Goal: Information Seeking & Learning: Check status

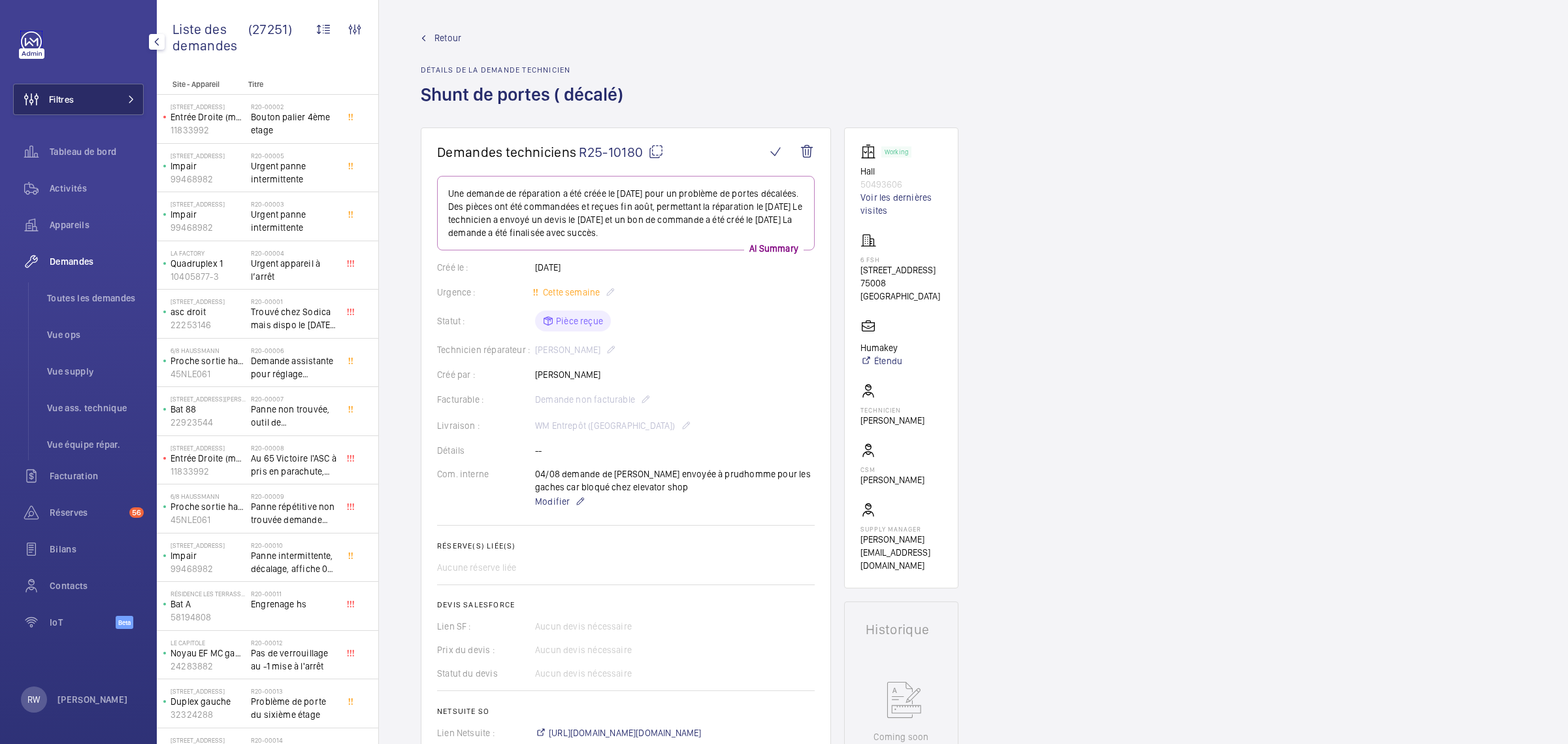
drag, startPoint x: 26, startPoint y: 39, endPoint x: 95, endPoint y: 94, distance: 88.2
click at [26, 38] on link at bounding box center [31, 42] width 21 height 21
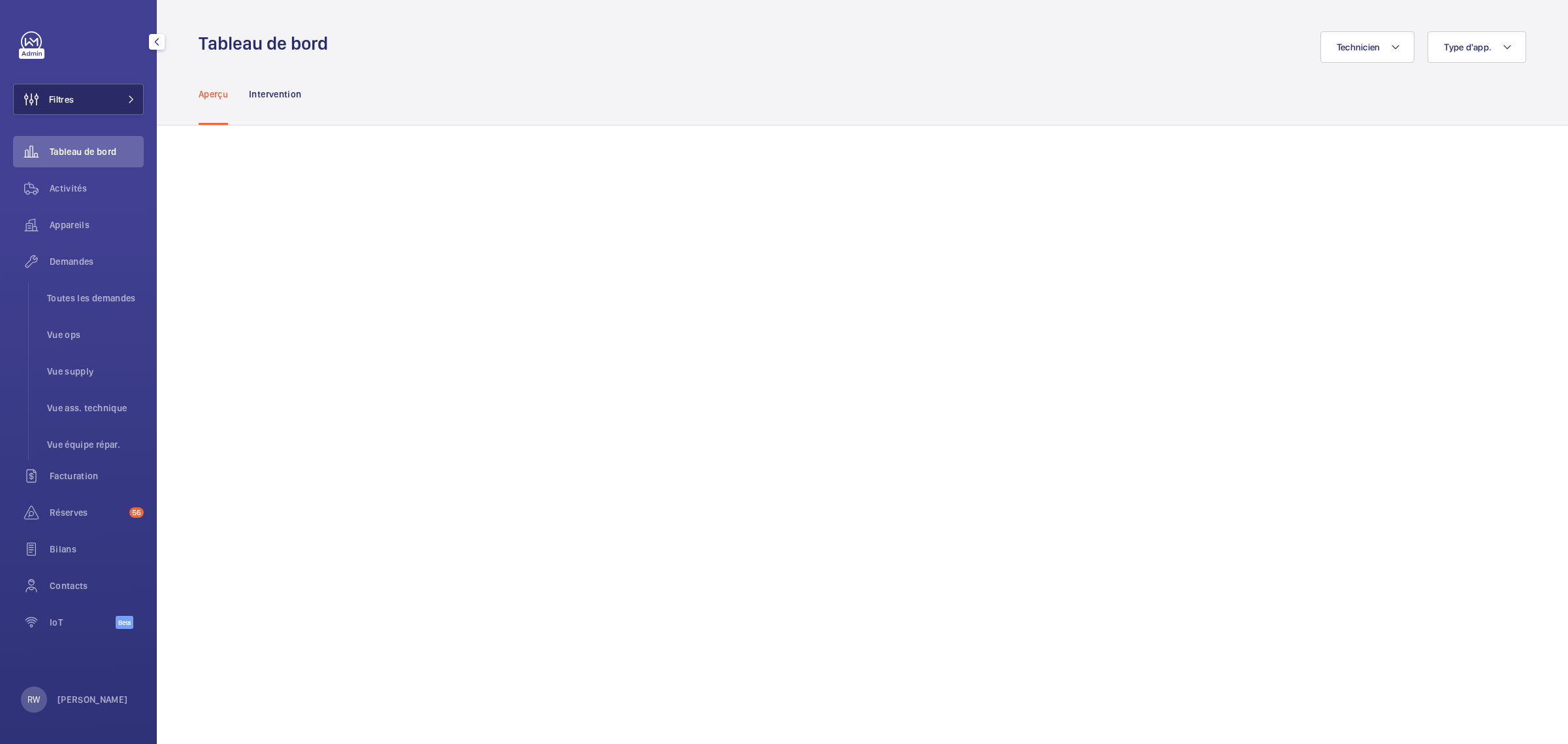
click at [98, 98] on button "Filtres" at bounding box center [78, 99] width 131 height 32
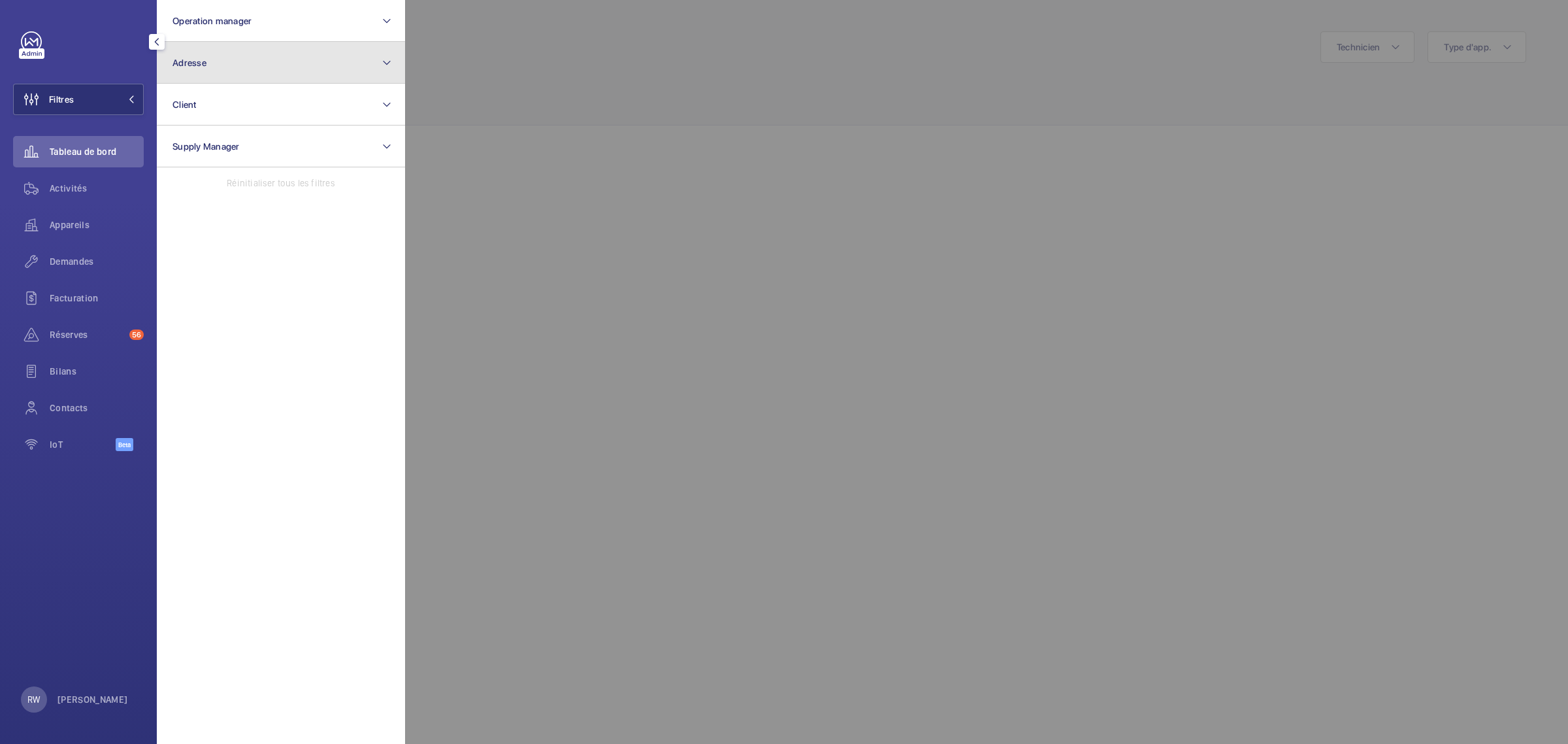
click at [223, 62] on button "Adresse" at bounding box center [281, 63] width 248 height 42
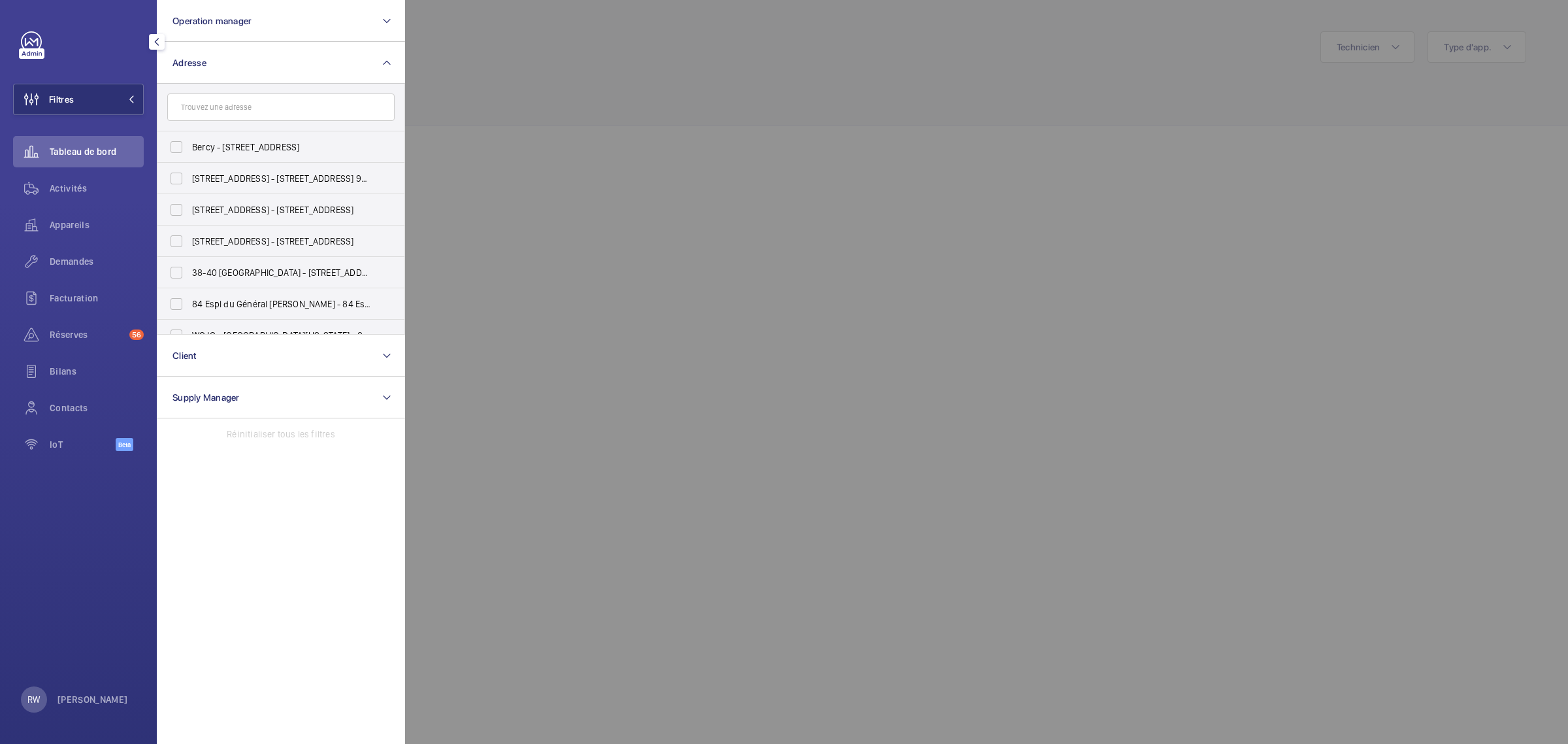
click at [221, 102] on input "text" at bounding box center [281, 107] width 227 height 28
click at [242, 113] on input "text" at bounding box center [281, 107] width 227 height 28
click at [630, 91] on div at bounding box center [1189, 372] width 1568 height 744
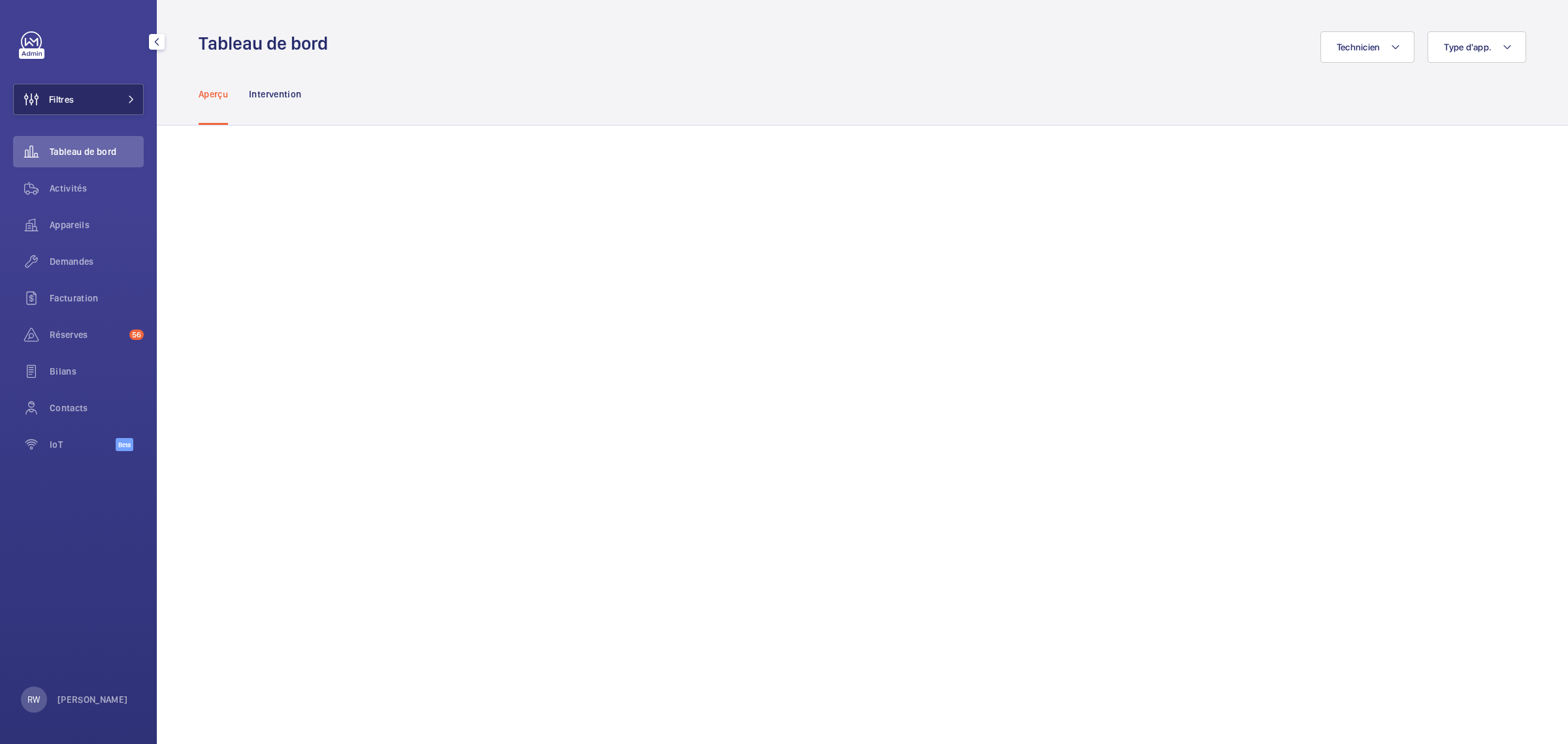
click at [120, 96] on span at bounding box center [128, 99] width 16 height 8
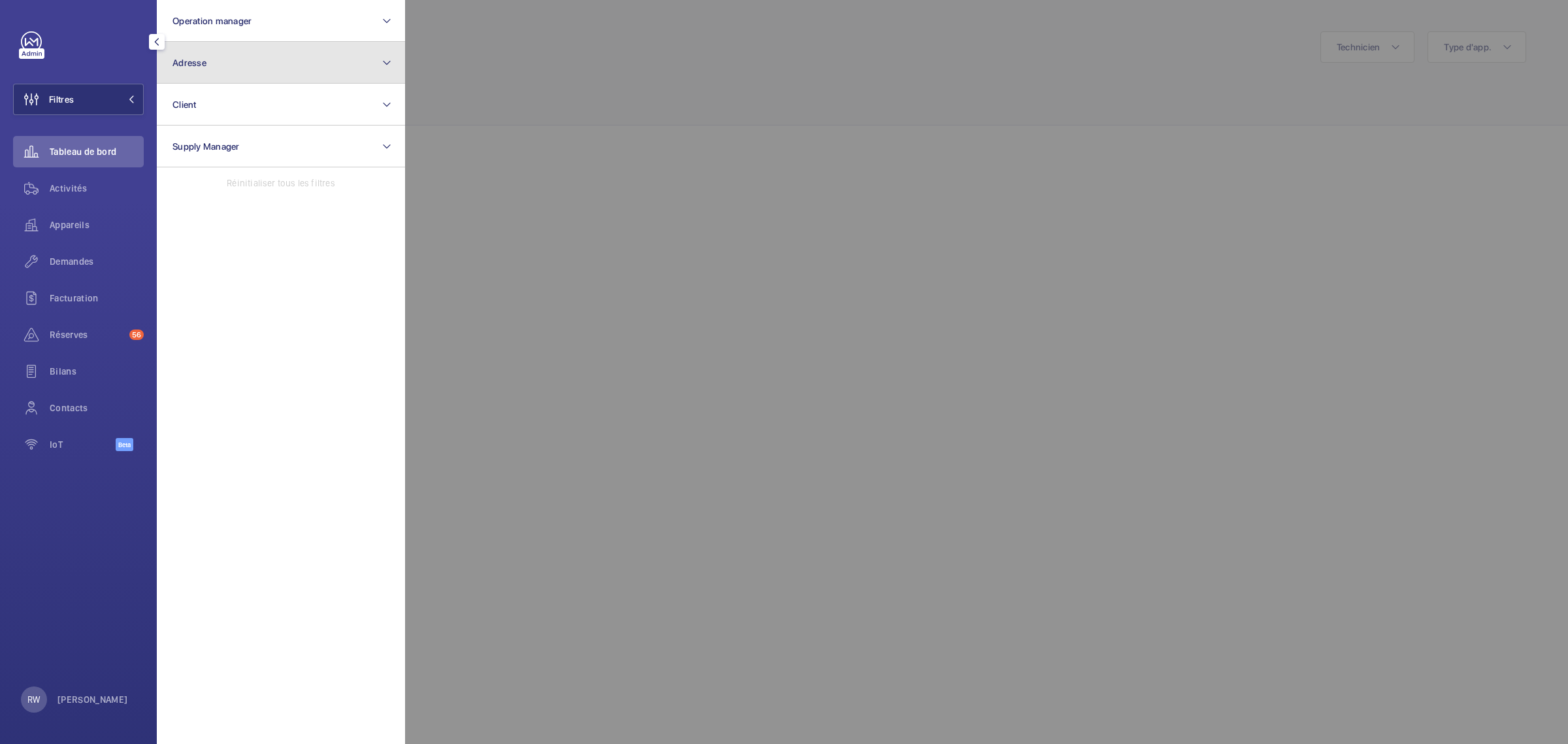
click at [221, 61] on button "Adresse" at bounding box center [281, 63] width 248 height 42
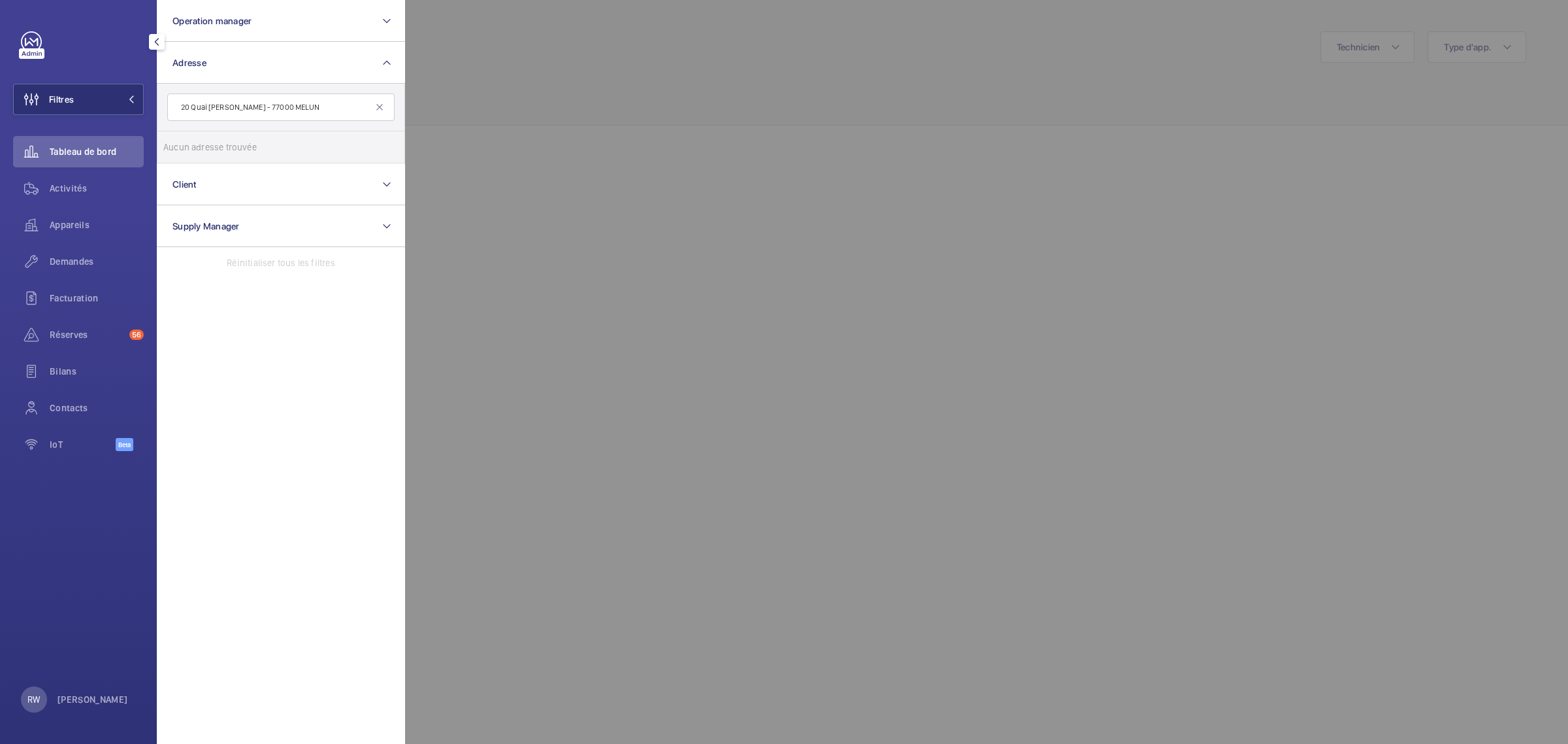
click at [286, 105] on input "20 Quai [PERSON_NAME] - 77000 MELUN" at bounding box center [281, 107] width 227 height 28
drag, startPoint x: 347, startPoint y: 102, endPoint x: 279, endPoint y: 102, distance: 68.0
click at [279, 102] on input "20 Quai [PERSON_NAME] 77000 MELUN" at bounding box center [281, 107] width 227 height 28
type input "20 Quai [PERSON_NAME]"
click at [183, 146] on label "Cite Administrative - BORUCHOWITS - [STREET_ADDRESS][PERSON_NAME]" at bounding box center [271, 147] width 227 height 32
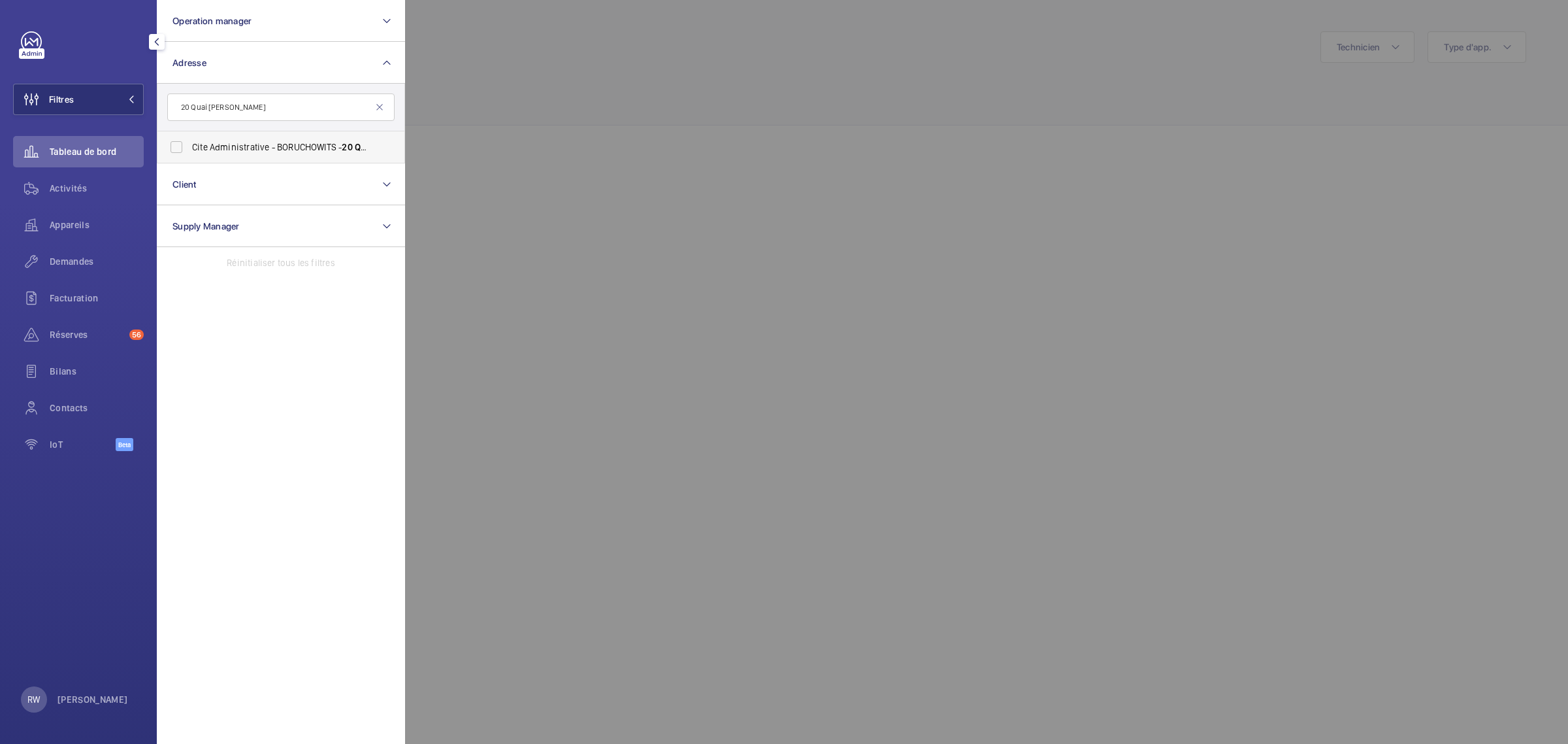
click at [183, 146] on input "Cite Administrative - BORUCHOWITS - [STREET_ADDRESS][PERSON_NAME]" at bounding box center [176, 147] width 26 height 26
checkbox input "true"
click at [561, 82] on div at bounding box center [1189, 372] width 1568 height 744
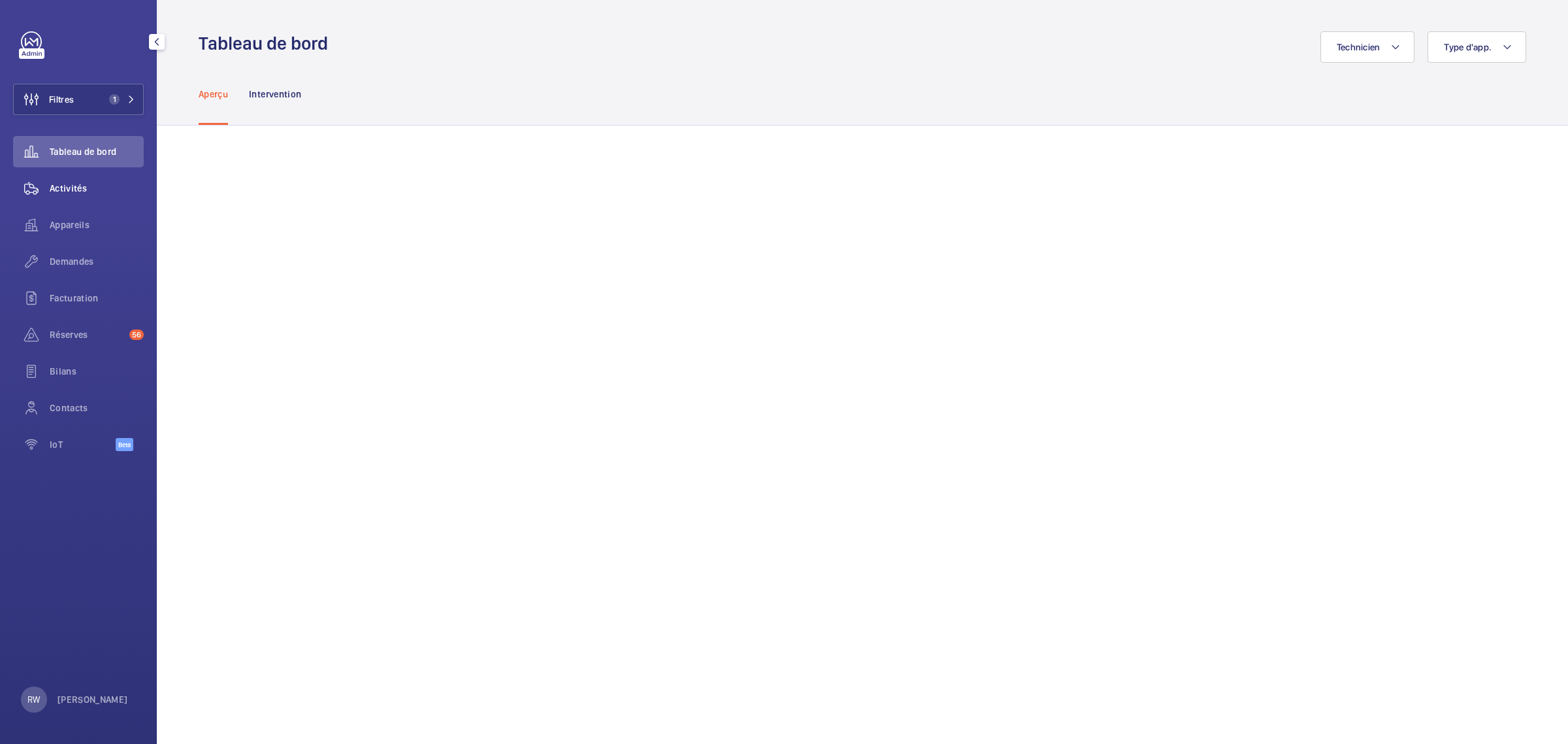
click at [56, 184] on span "Activités" at bounding box center [97, 188] width 94 height 13
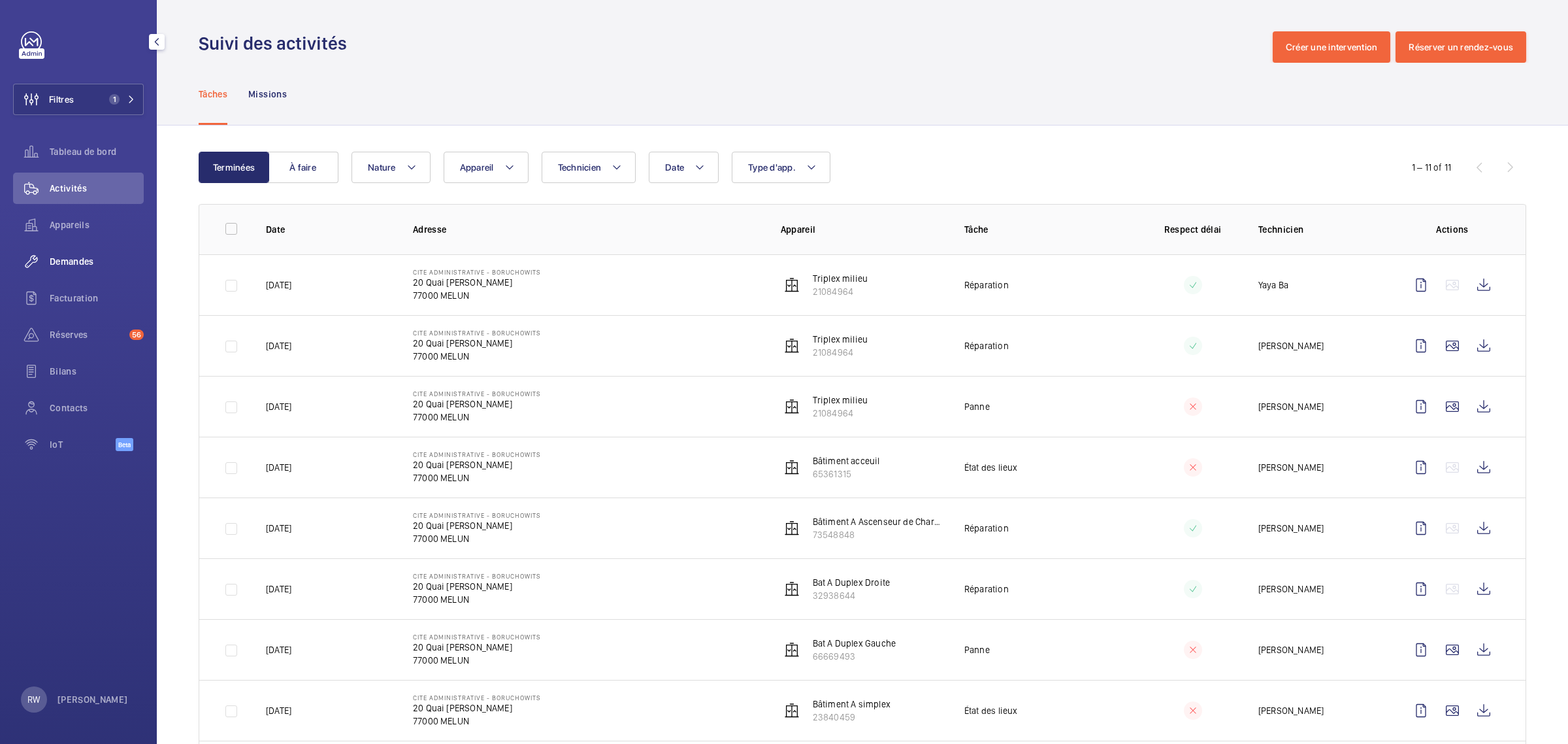
click at [67, 255] on span "Demandes" at bounding box center [97, 261] width 94 height 13
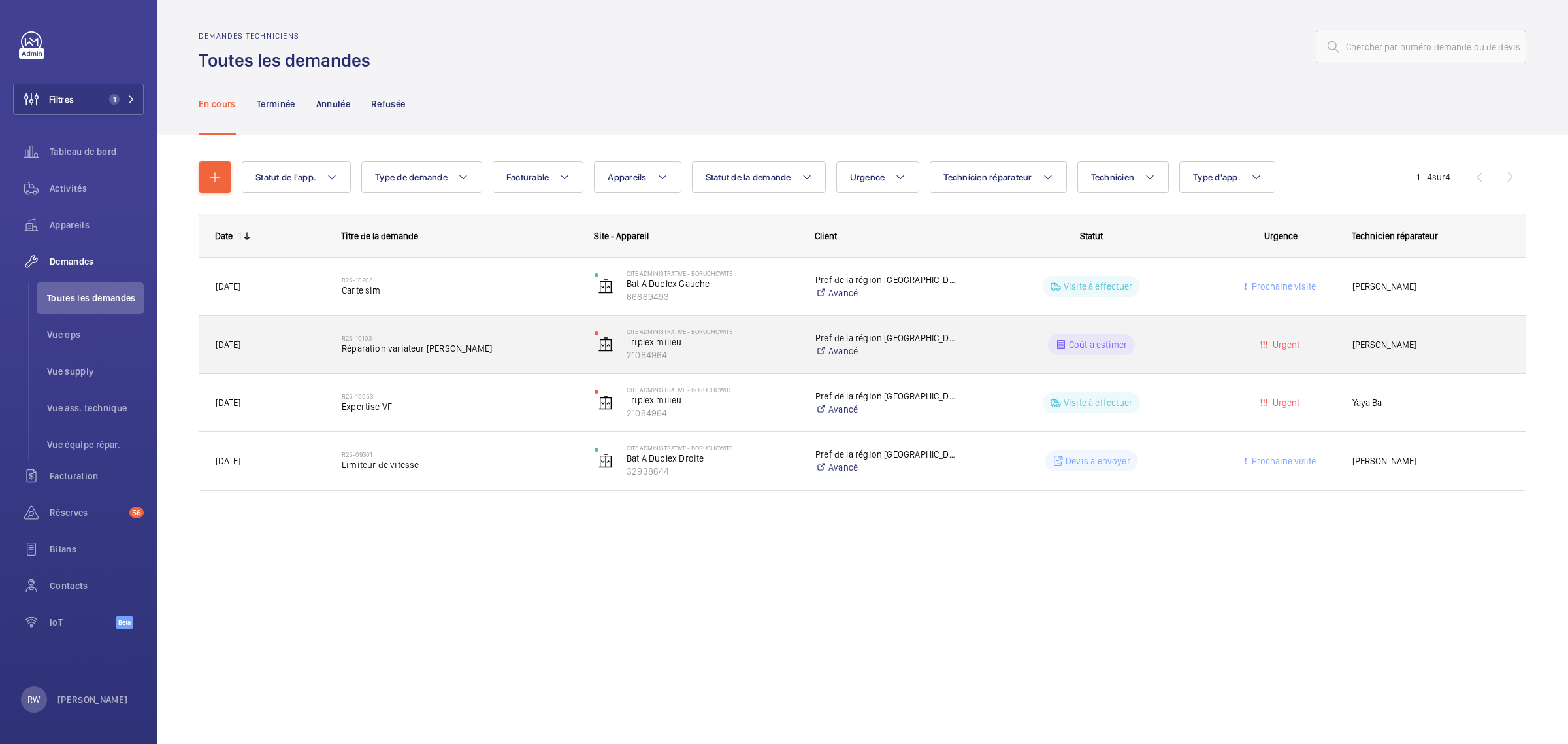
click at [1194, 348] on wm-front-pills-cell "Coût à estimer" at bounding box center [1091, 345] width 236 height 21
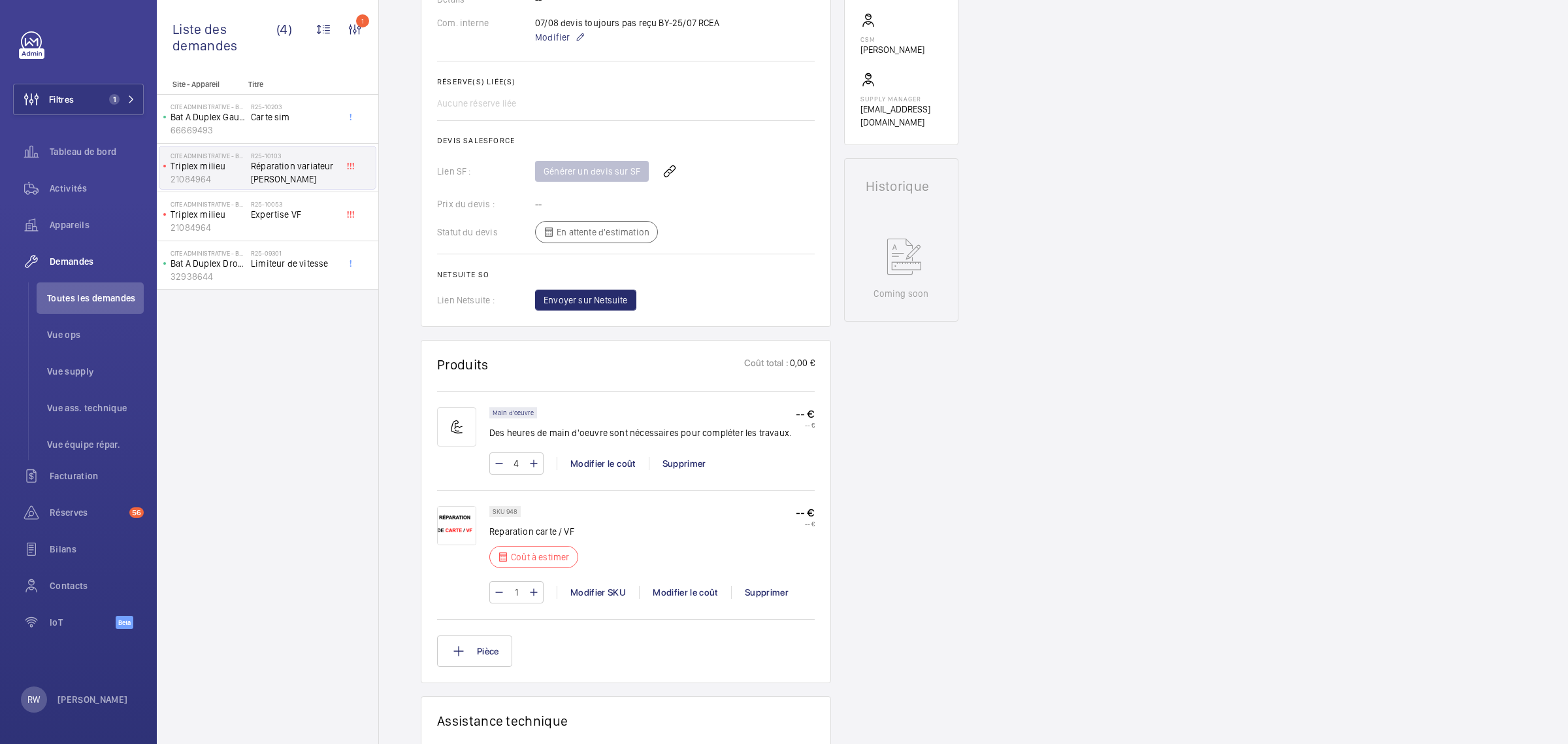
scroll to position [490, 0]
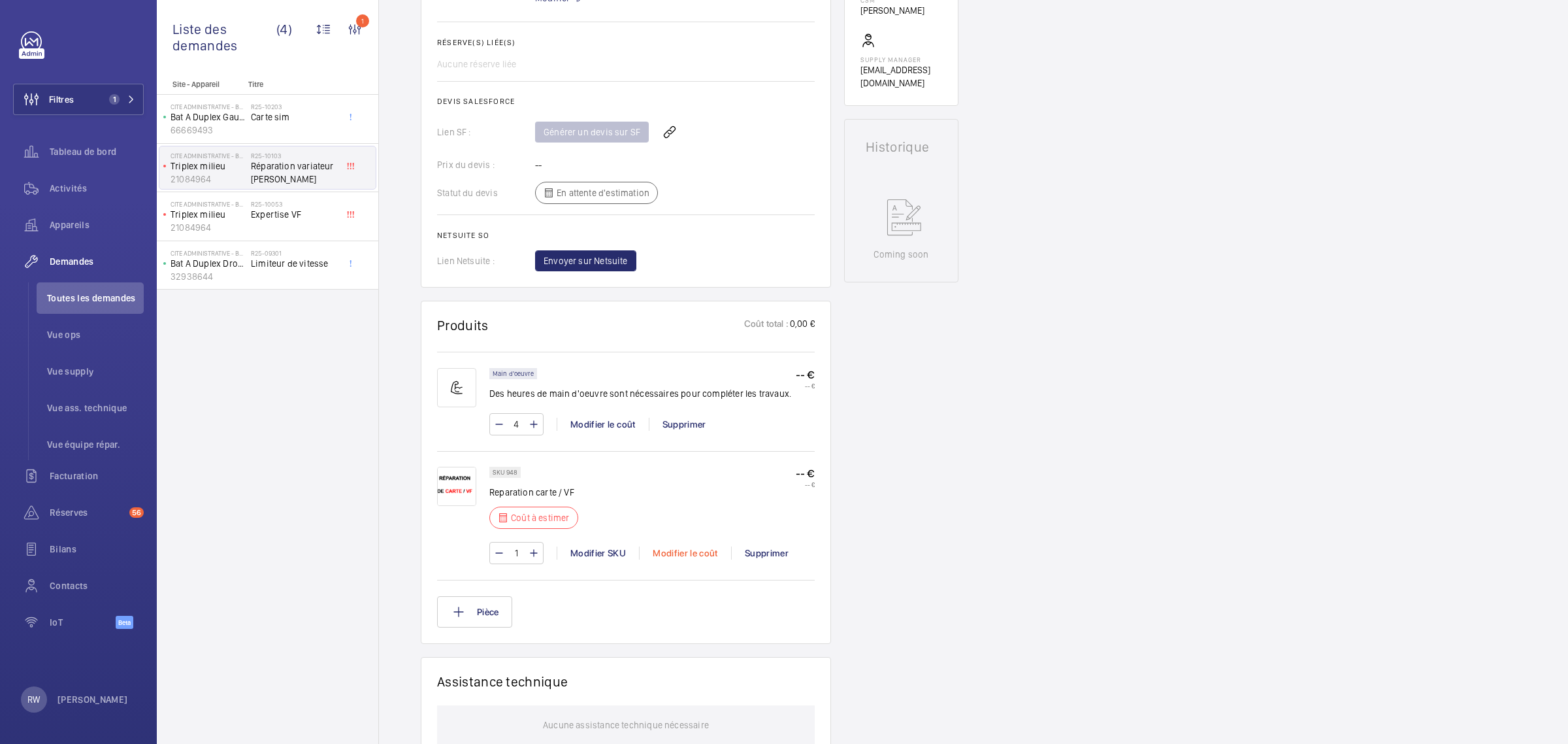
click at [688, 550] on div "Modifier le coût" at bounding box center [685, 553] width 92 height 13
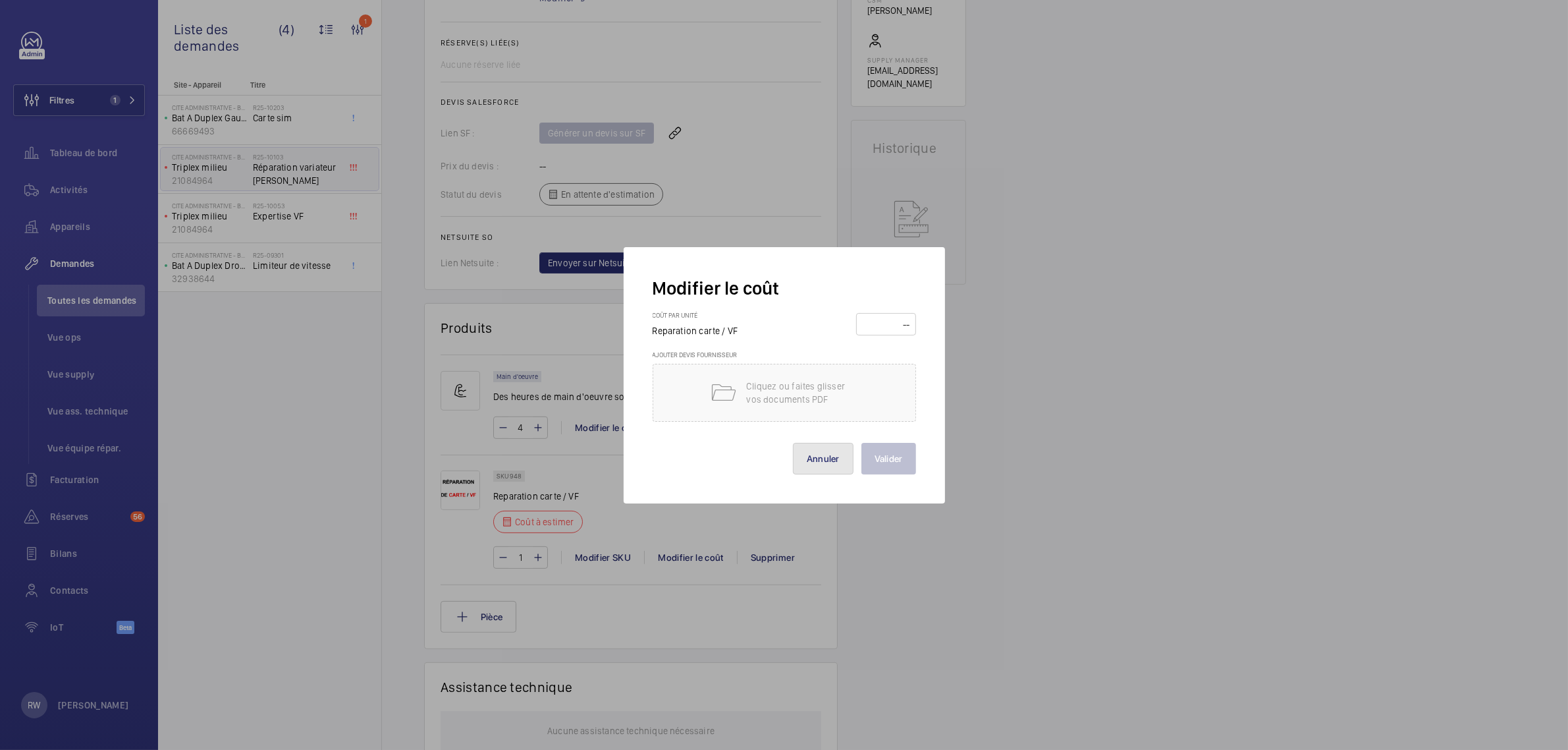
click at [813, 464] on button "Annuler" at bounding box center [823, 459] width 61 height 32
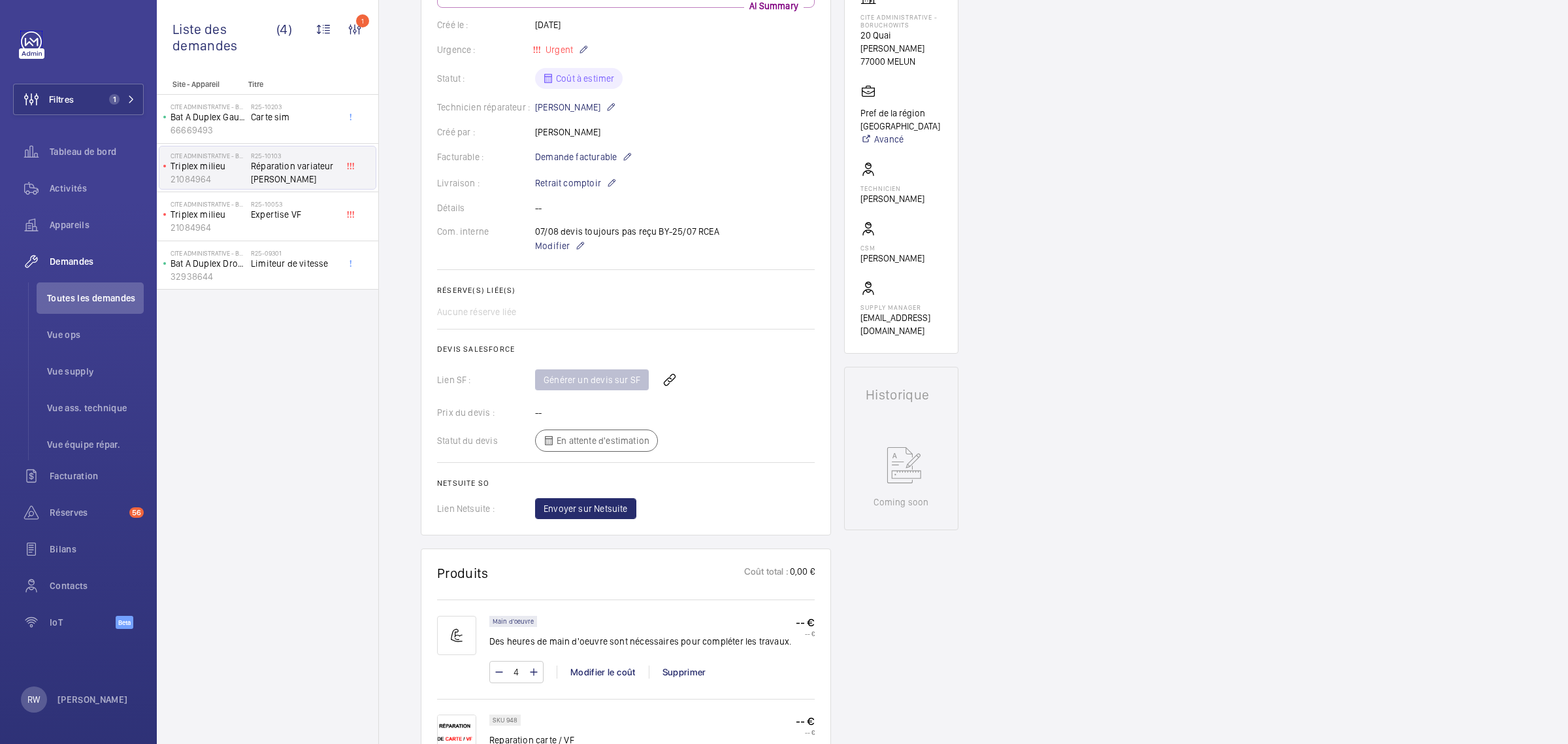
scroll to position [0, 0]
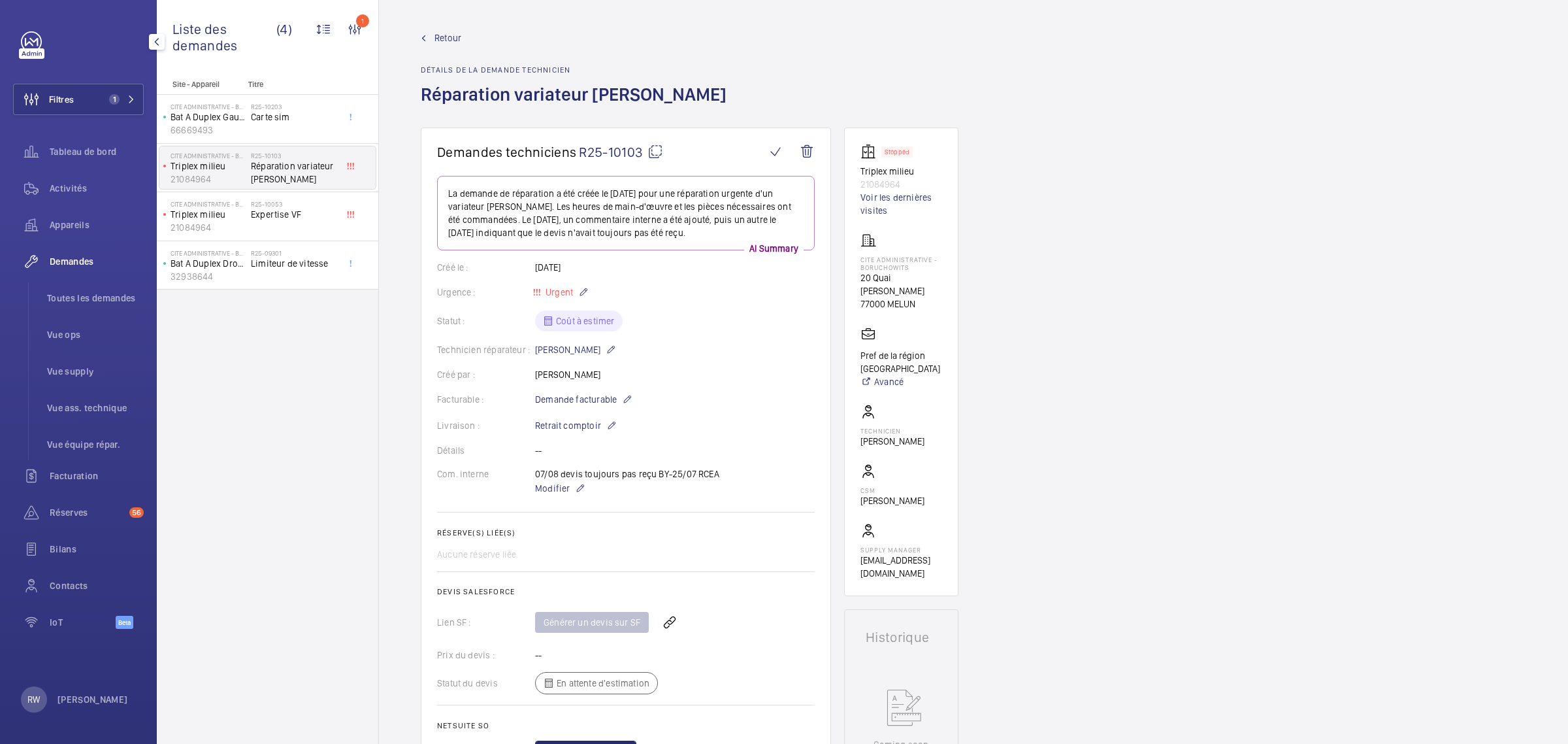
click at [20, 37] on div "Filtres 1 Tableau de bord Activités Appareils Demandes Toutes les demandes Vue …" at bounding box center [78, 337] width 131 height 611
click at [36, 38] on link at bounding box center [31, 42] width 21 height 21
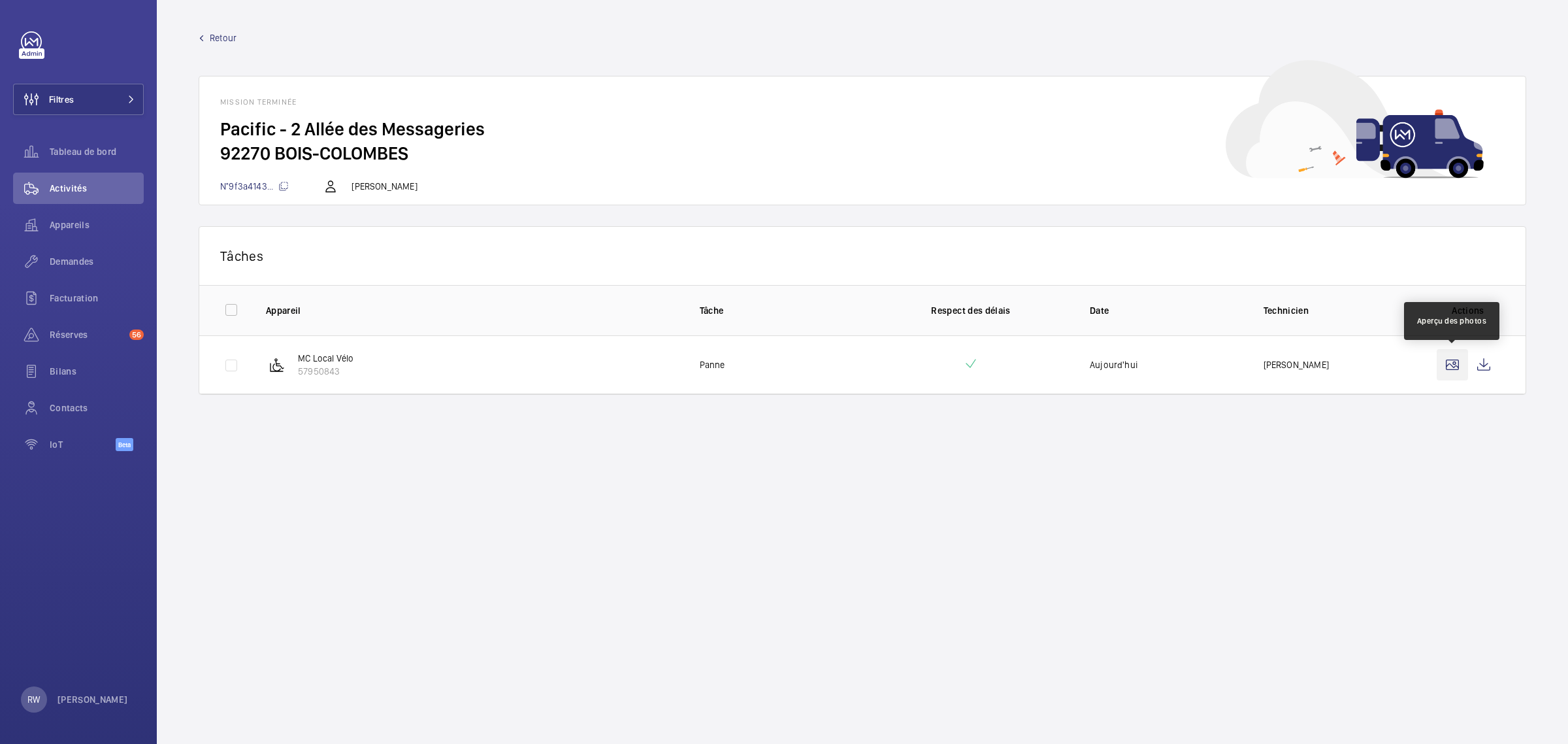
click at [1456, 360] on wm-front-icon-button at bounding box center [1453, 364] width 32 height 32
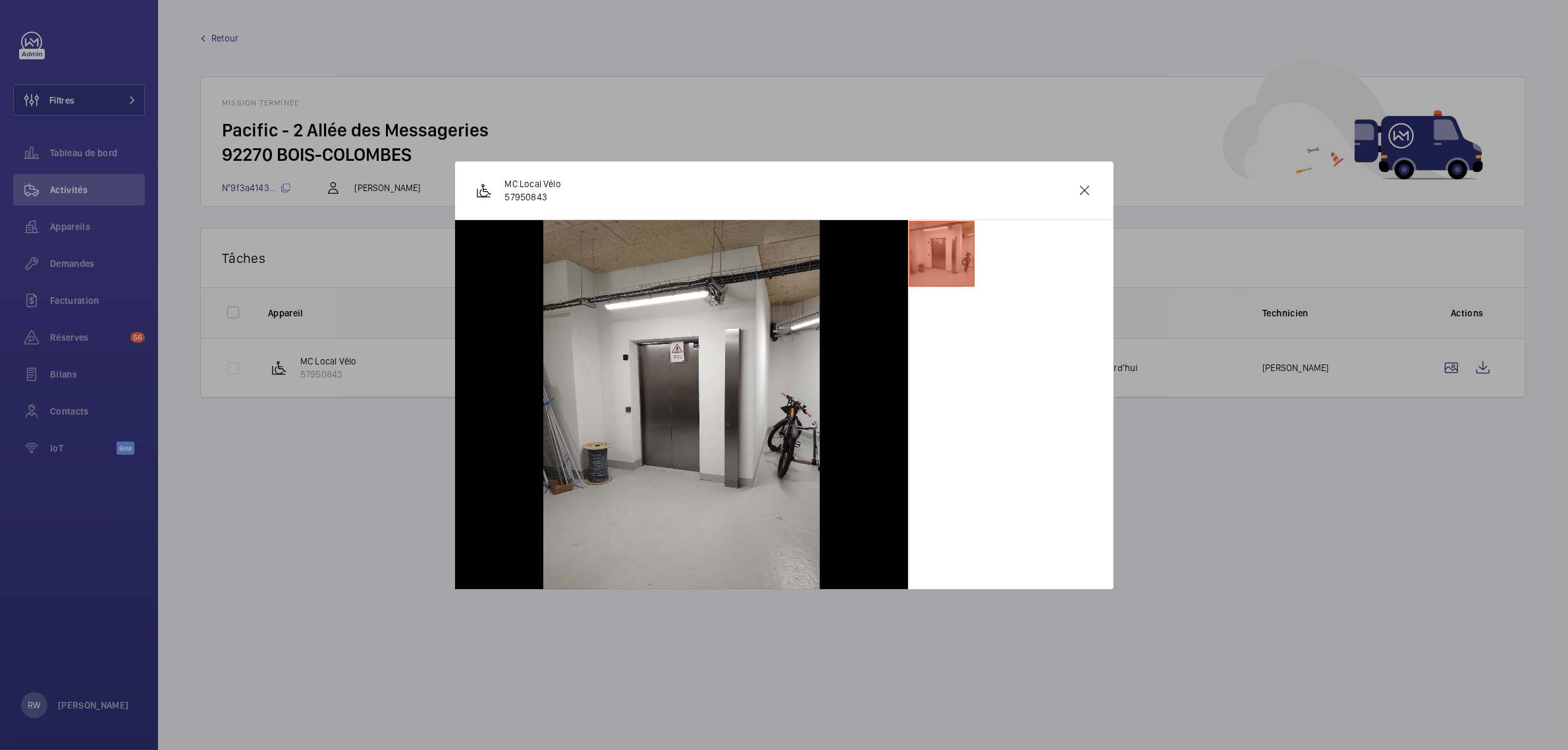
drag, startPoint x: 937, startPoint y: 265, endPoint x: 950, endPoint y: 260, distance: 13.9
click at [937, 264] on li at bounding box center [942, 254] width 66 height 66
click at [1078, 191] on wm-front-icon-button at bounding box center [1085, 191] width 32 height 32
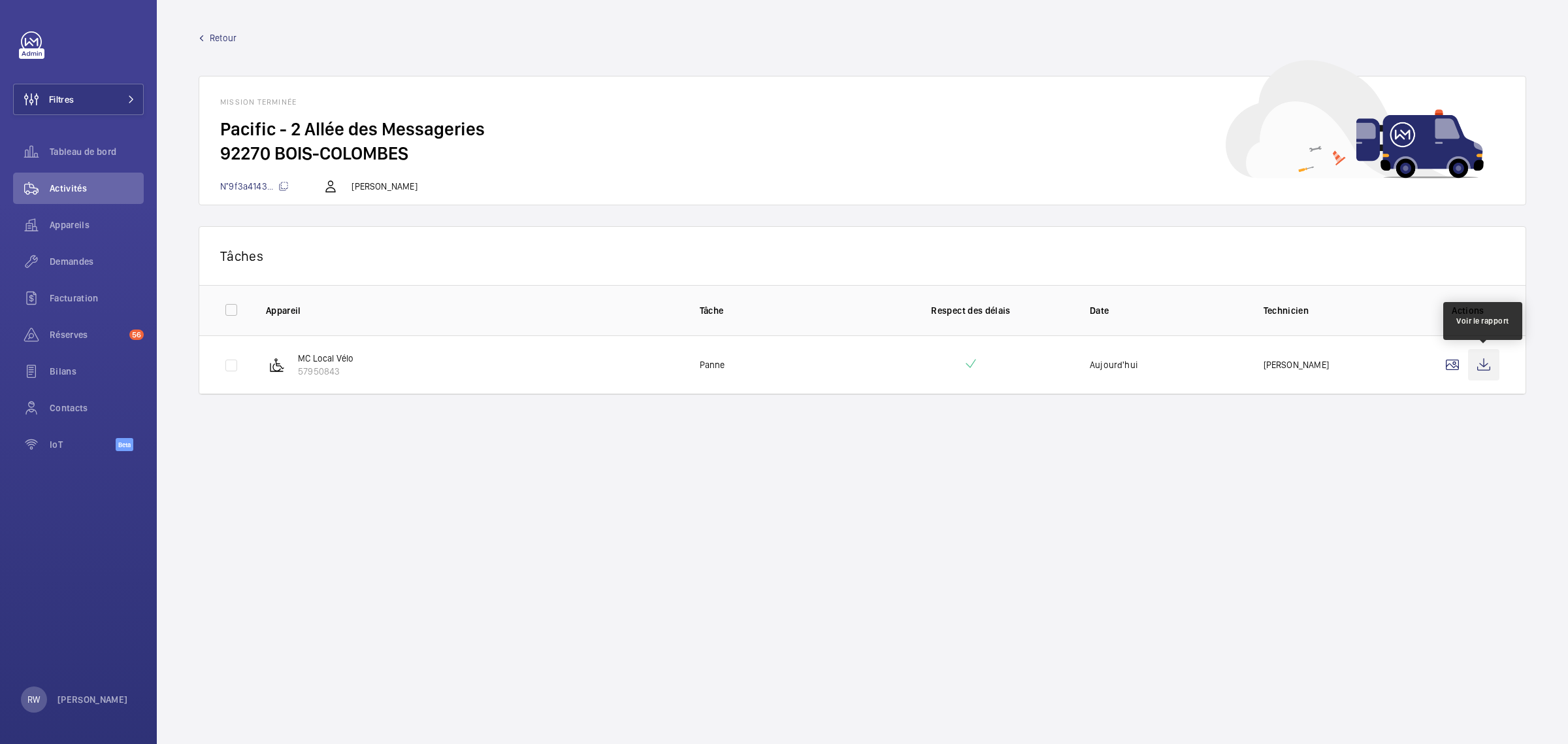
click at [1475, 360] on wm-front-icon-button at bounding box center [1484, 364] width 32 height 32
click at [1454, 366] on wm-front-icon-button at bounding box center [1453, 364] width 32 height 32
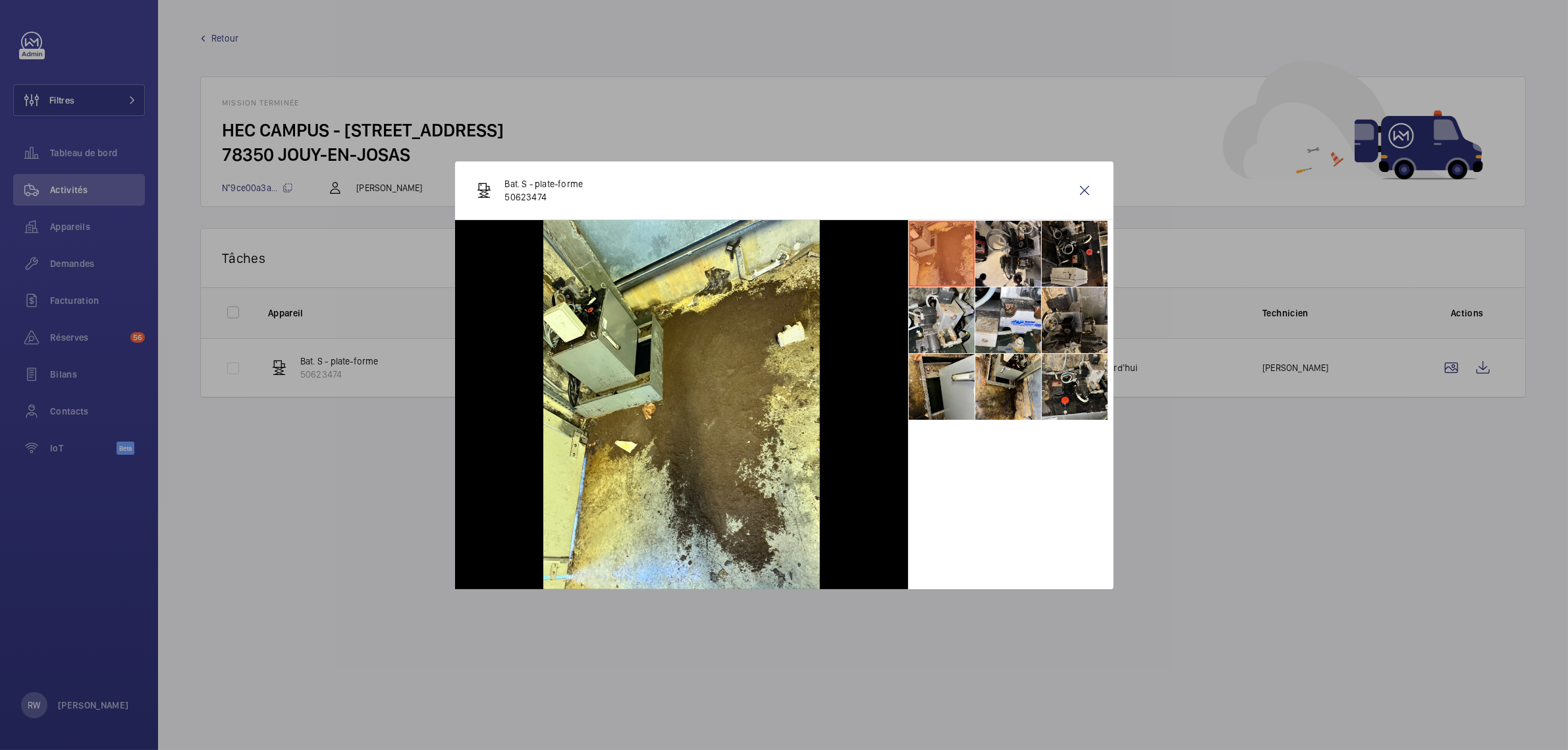
click at [951, 261] on li at bounding box center [942, 254] width 66 height 66
click at [1014, 261] on li at bounding box center [1008, 254] width 66 height 66
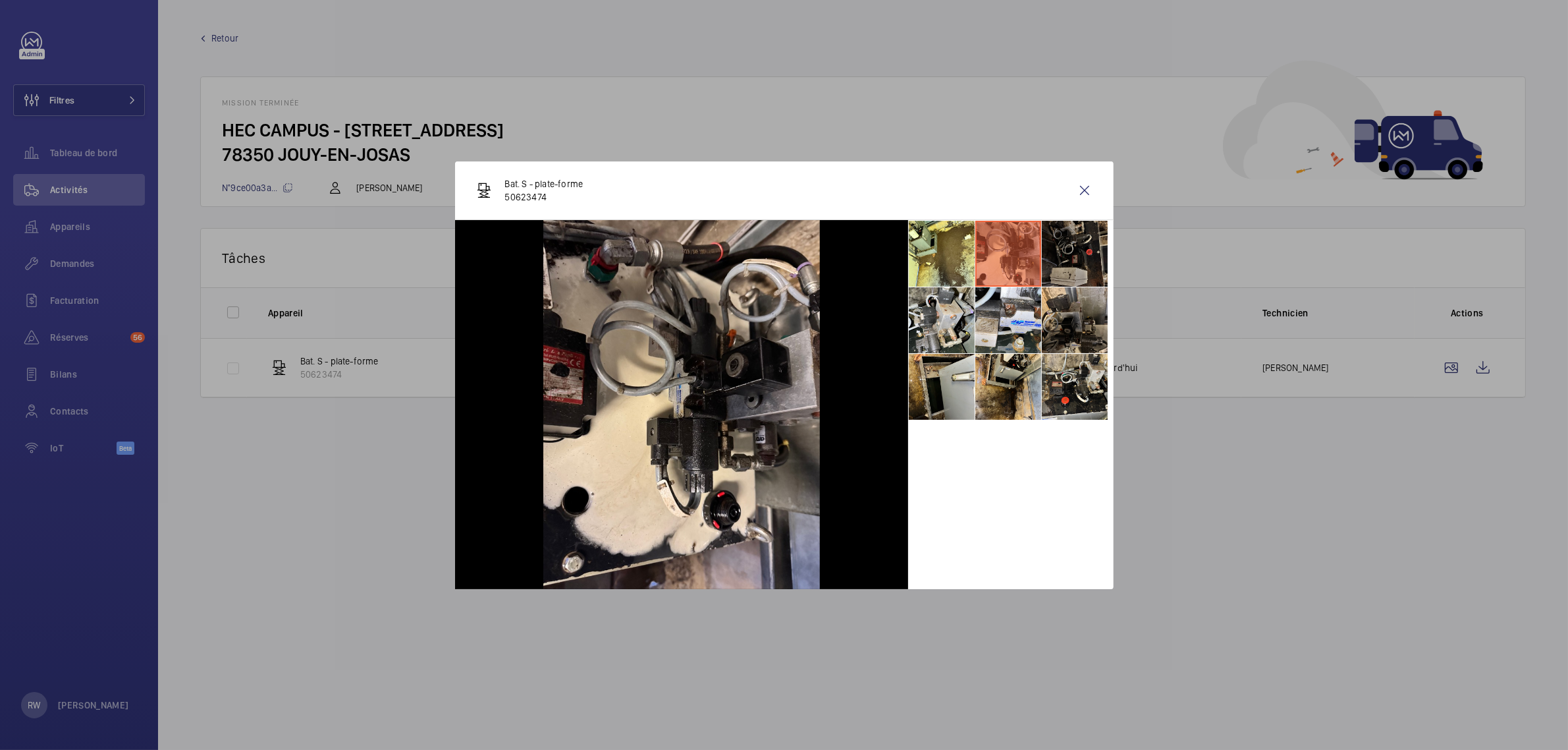
click at [1077, 255] on li at bounding box center [1074, 254] width 66 height 66
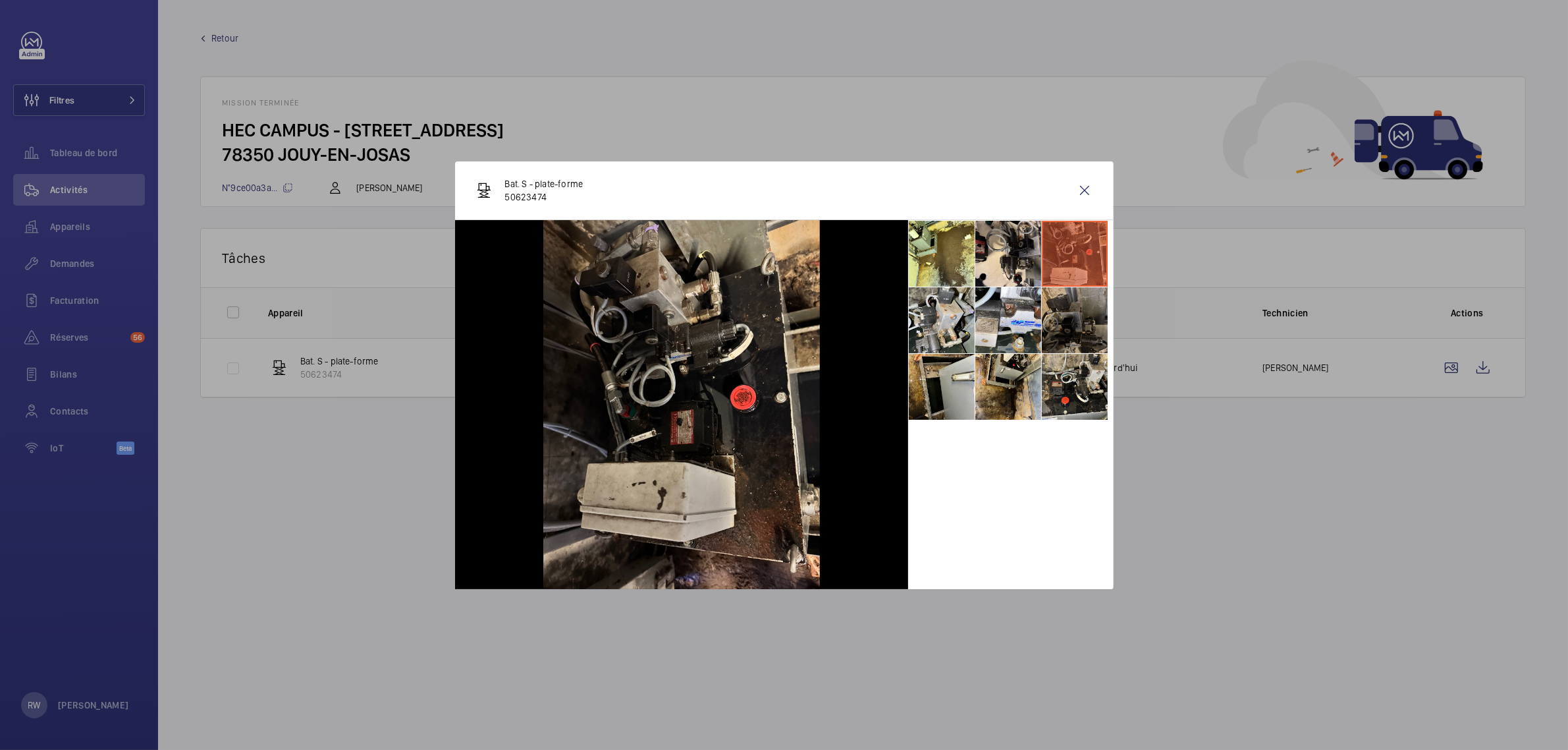
click at [1068, 327] on li at bounding box center [1074, 320] width 66 height 66
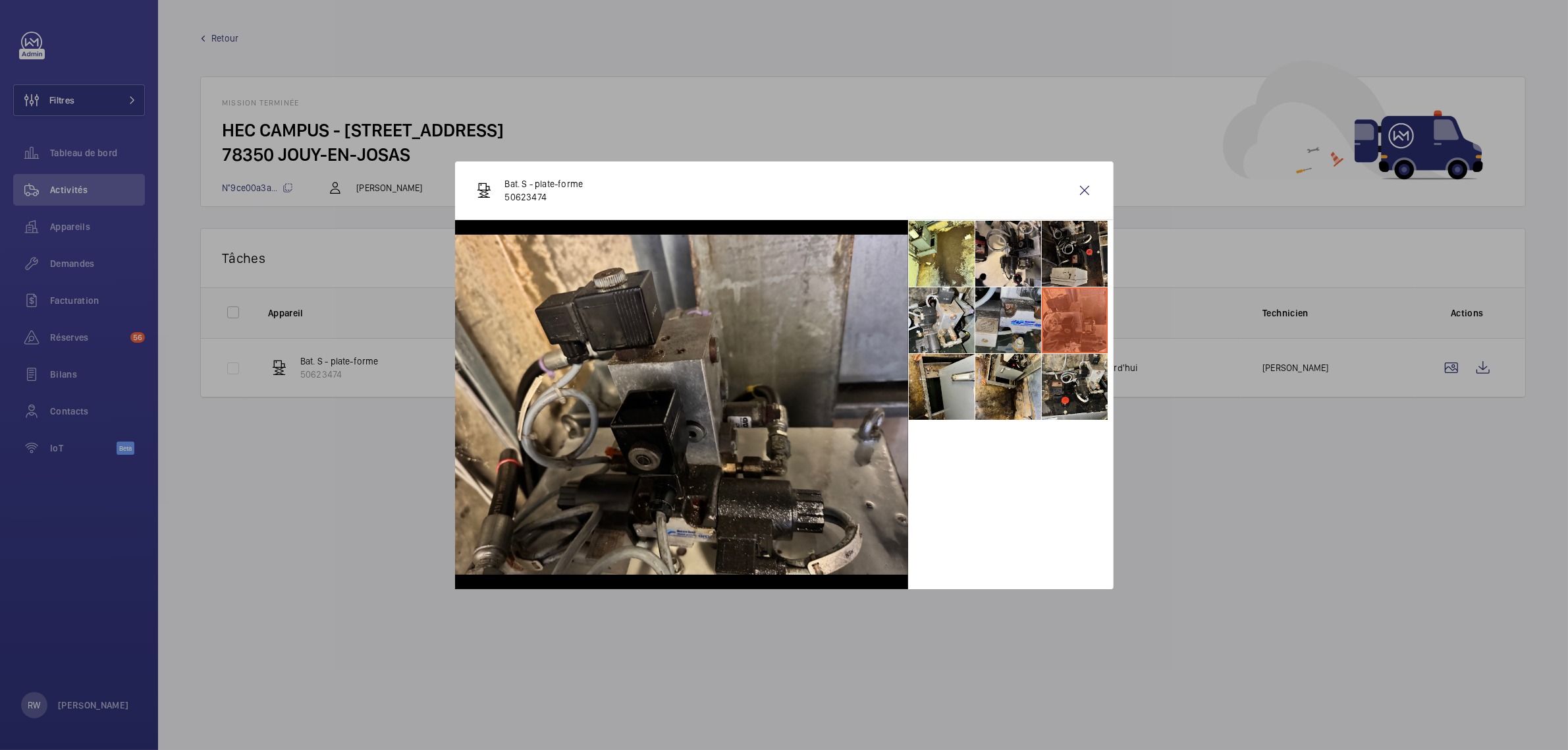
click at [1025, 328] on li at bounding box center [1008, 320] width 66 height 66
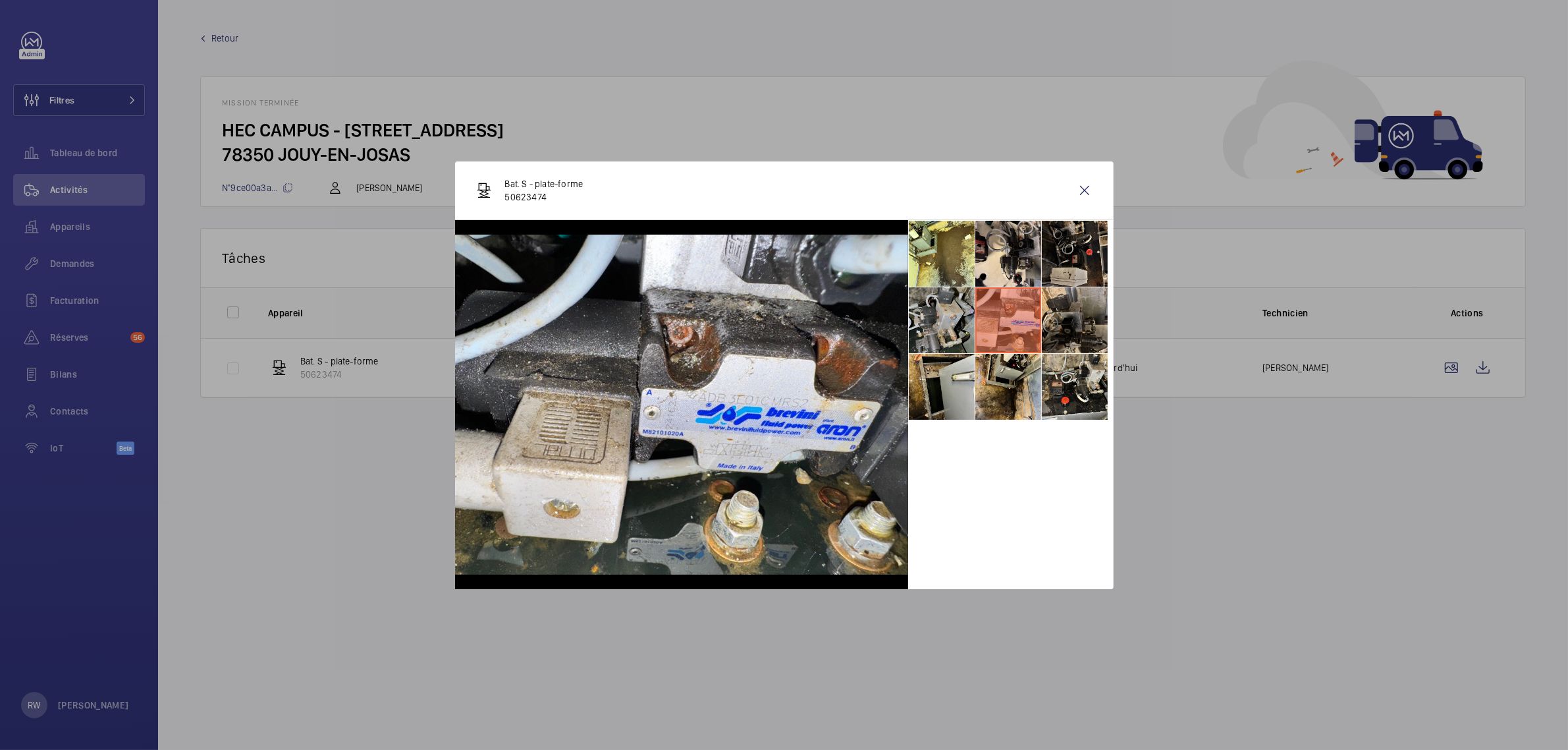
click at [969, 330] on li at bounding box center [942, 320] width 66 height 66
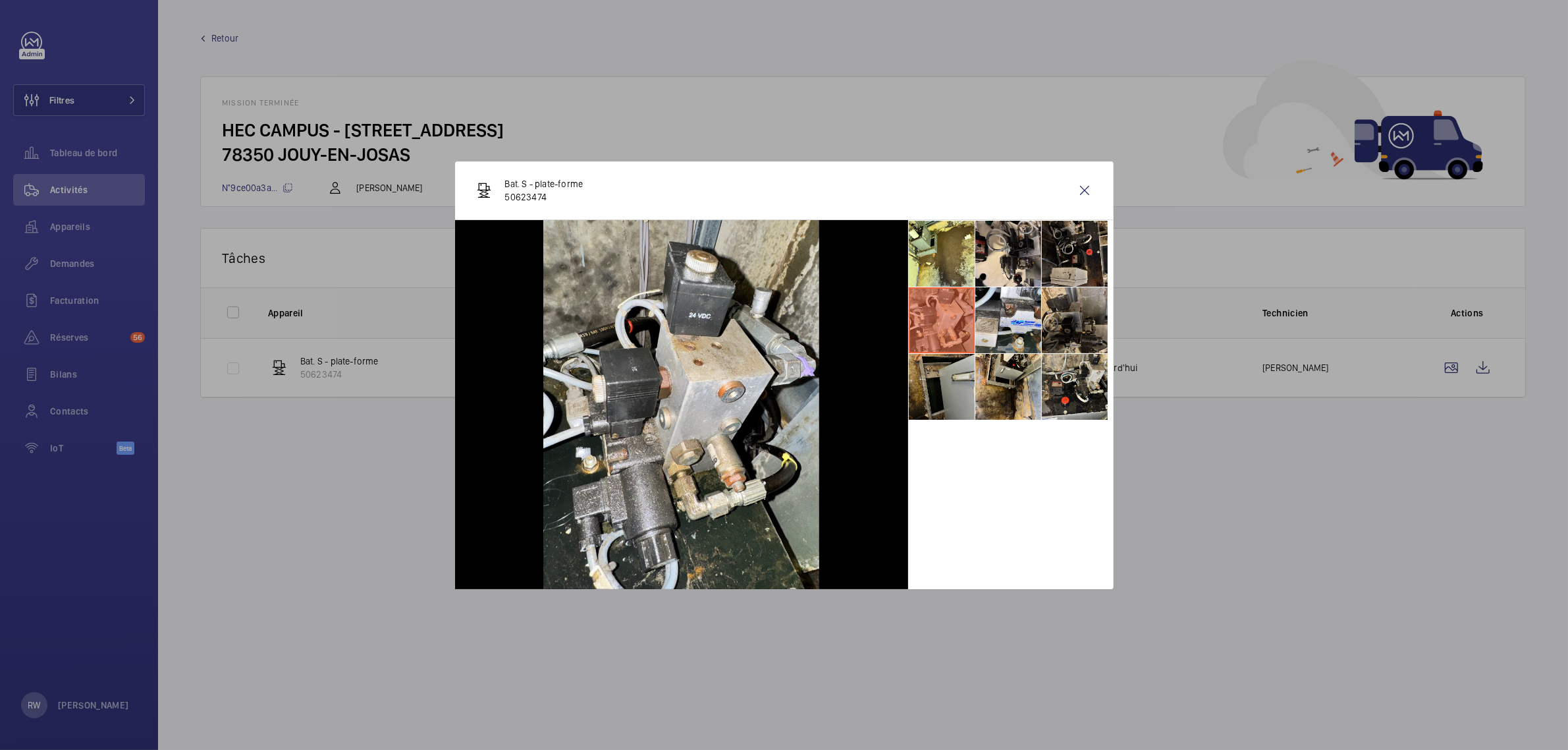
click at [950, 399] on li at bounding box center [942, 387] width 66 height 66
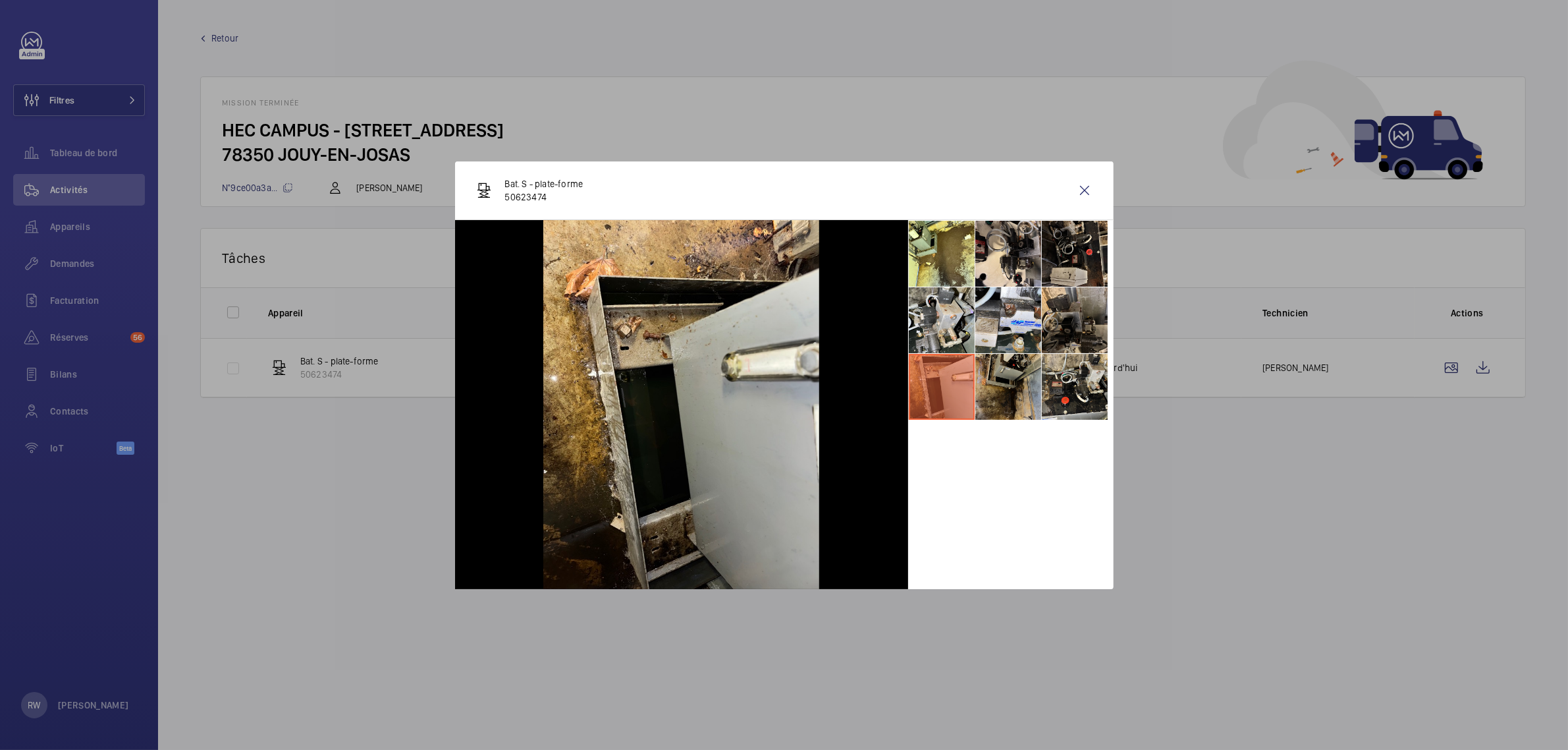
click at [1009, 406] on li at bounding box center [1008, 387] width 66 height 66
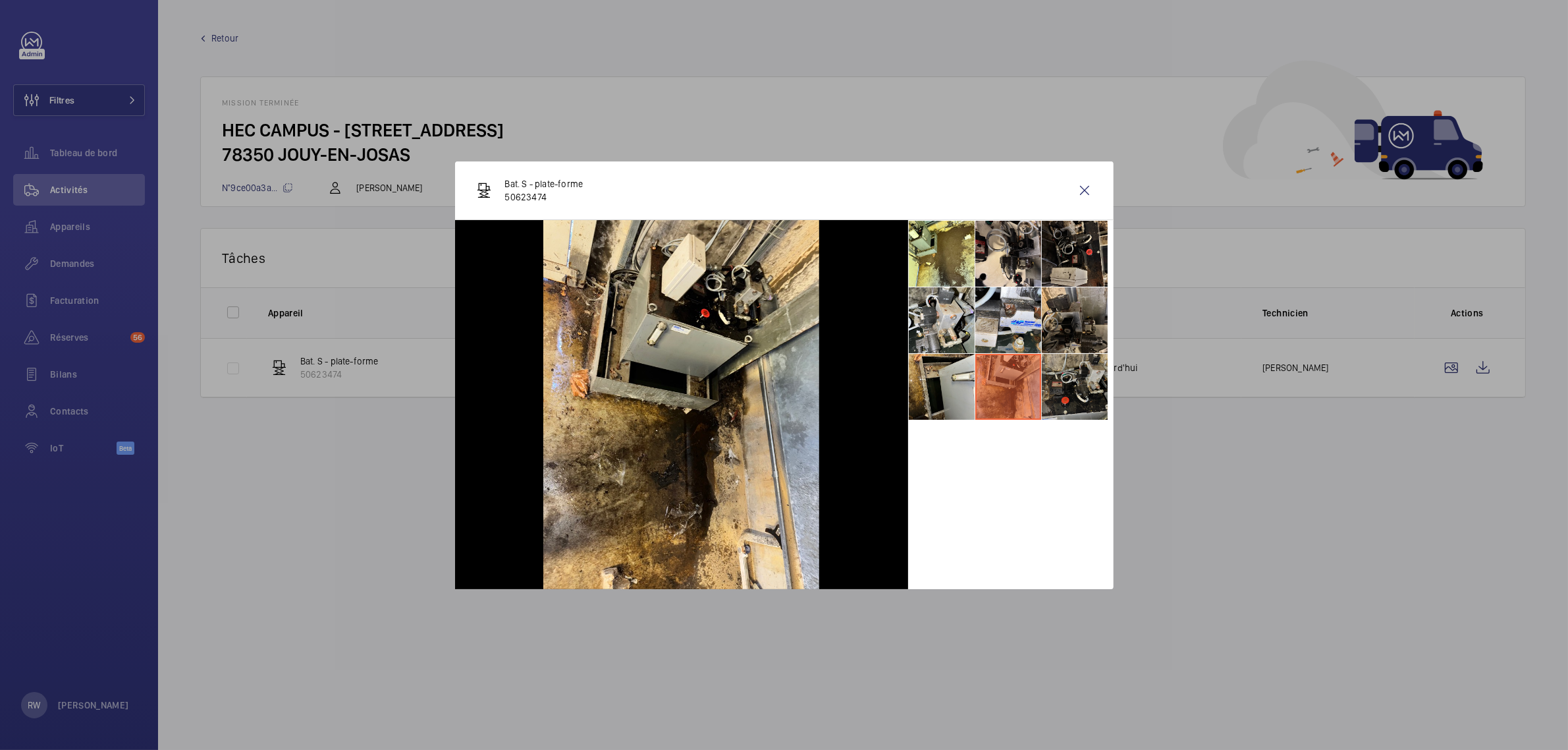
click at [1075, 400] on li at bounding box center [1074, 387] width 66 height 66
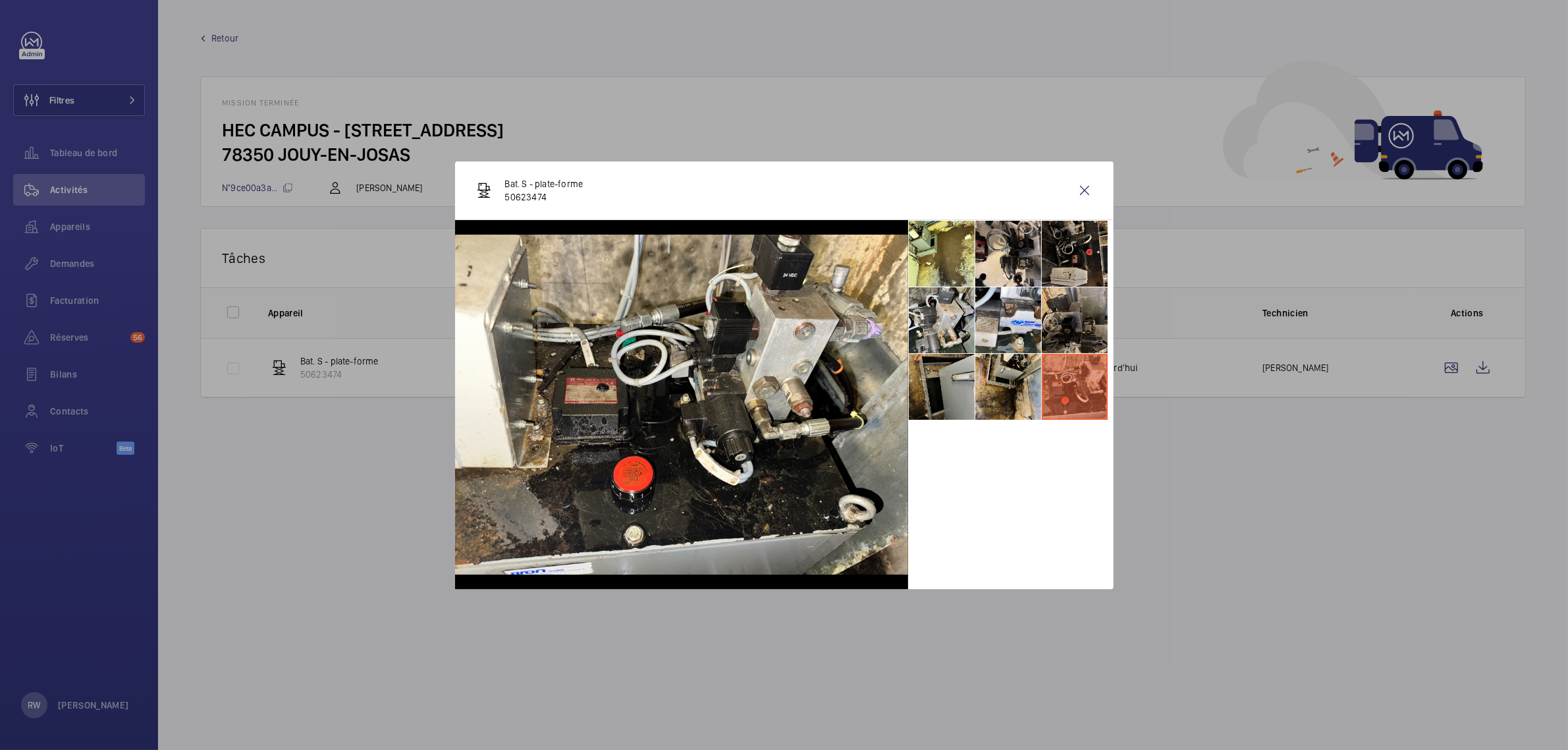
click at [955, 396] on li at bounding box center [942, 387] width 66 height 66
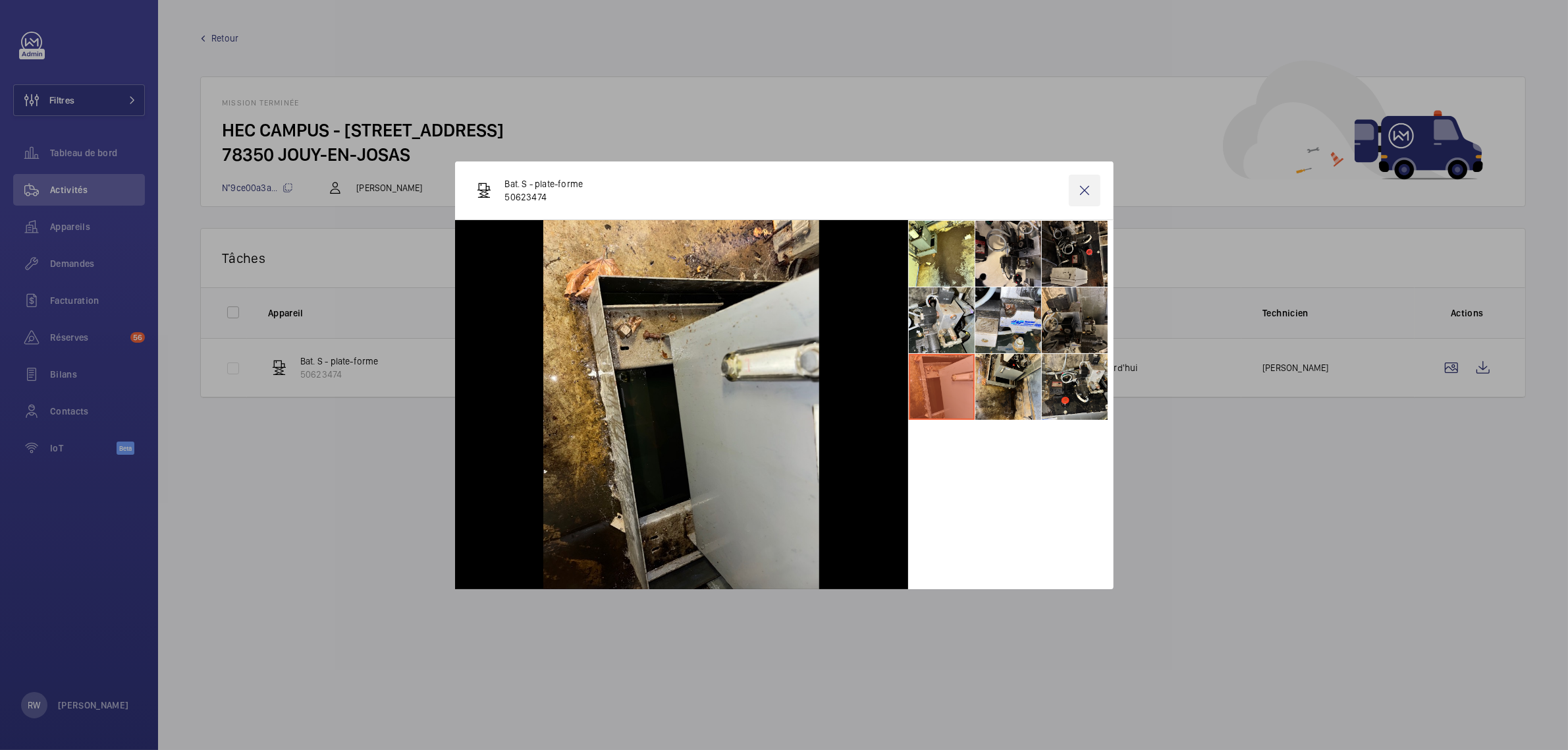
click at [1078, 196] on wm-front-icon-button at bounding box center [1085, 191] width 32 height 32
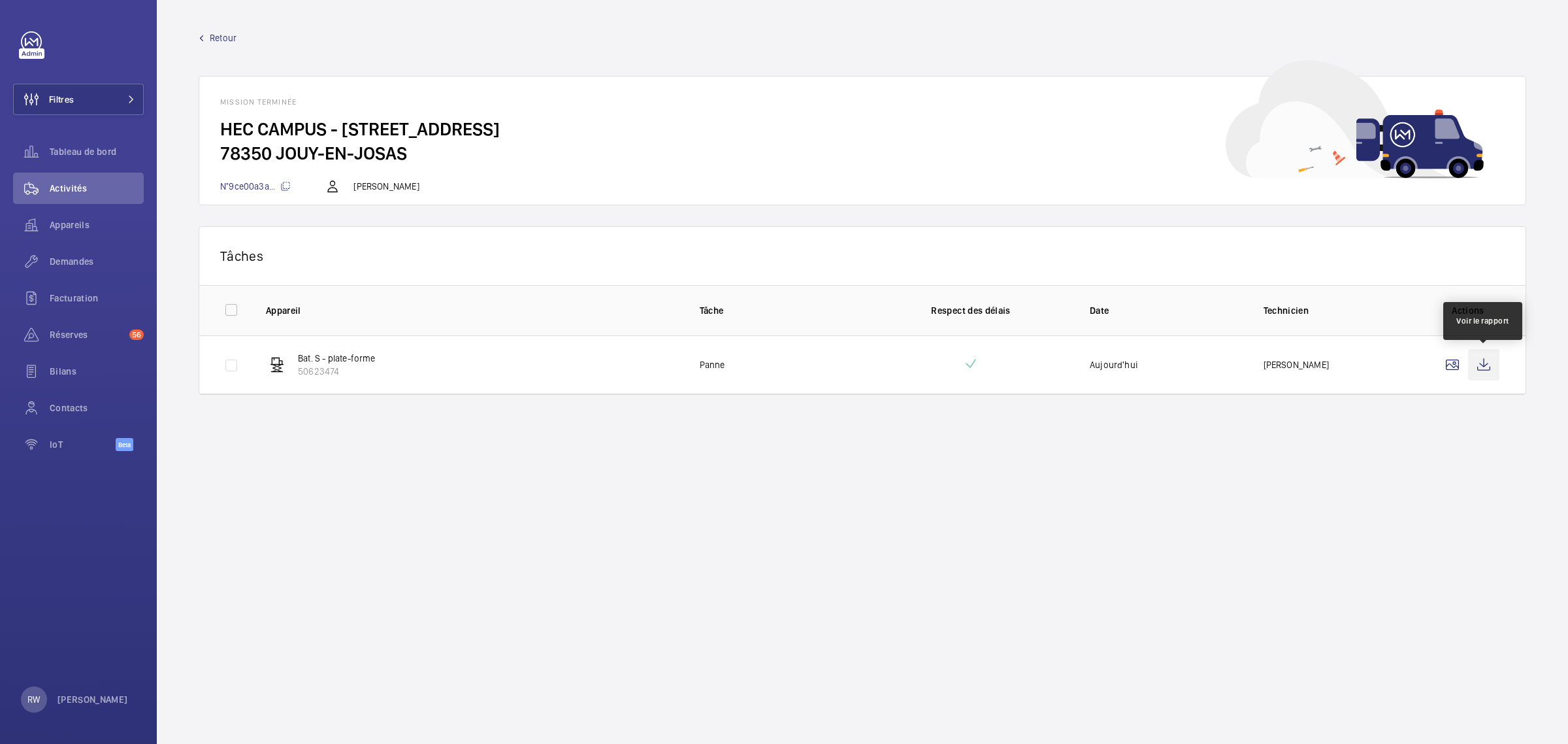
click at [1481, 366] on wm-front-icon-button at bounding box center [1484, 364] width 32 height 32
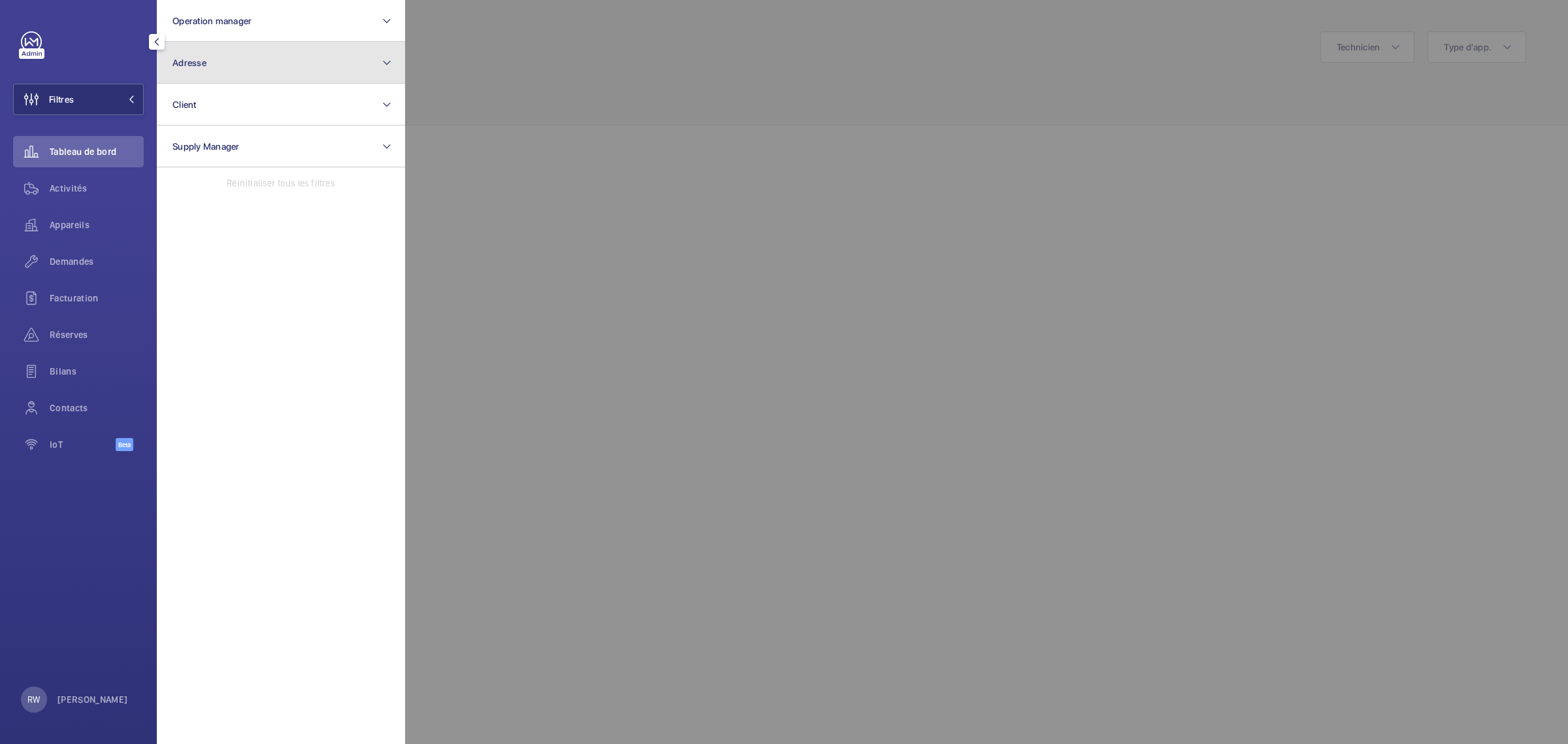
click at [203, 46] on button "Adresse" at bounding box center [281, 63] width 248 height 42
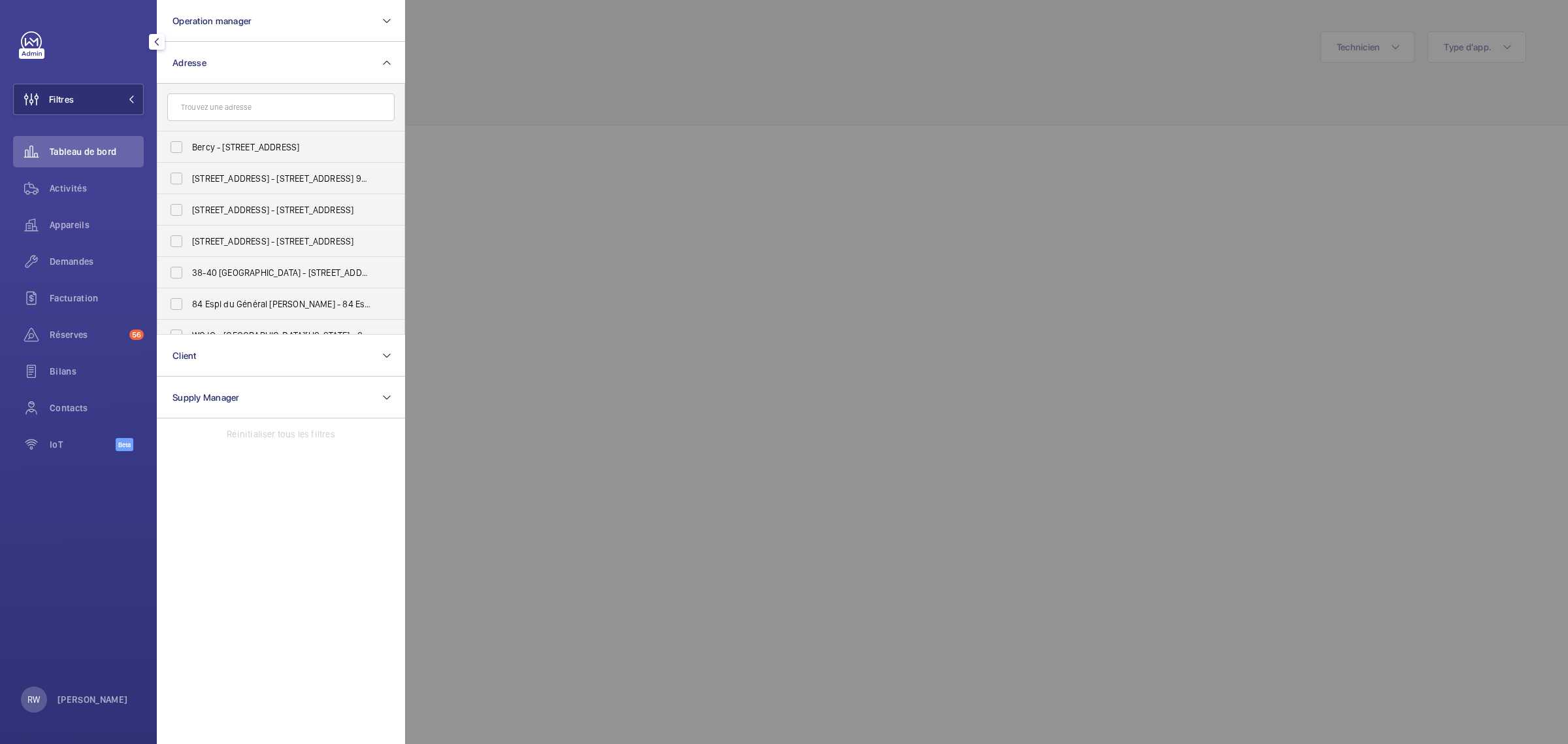
click at [242, 109] on input "text" at bounding box center [281, 107] width 227 height 28
type input "20"
drag, startPoint x: 203, startPoint y: 106, endPoint x: 135, endPoint y: 106, distance: 68.0
click at [135, 106] on wm-front-sidebar-menu-filter "Filtres Operation manager Adresse 20 18/ 20 rue Thorigny - 18/ 20 rue Thorigny,…" at bounding box center [78, 99] width 131 height 32
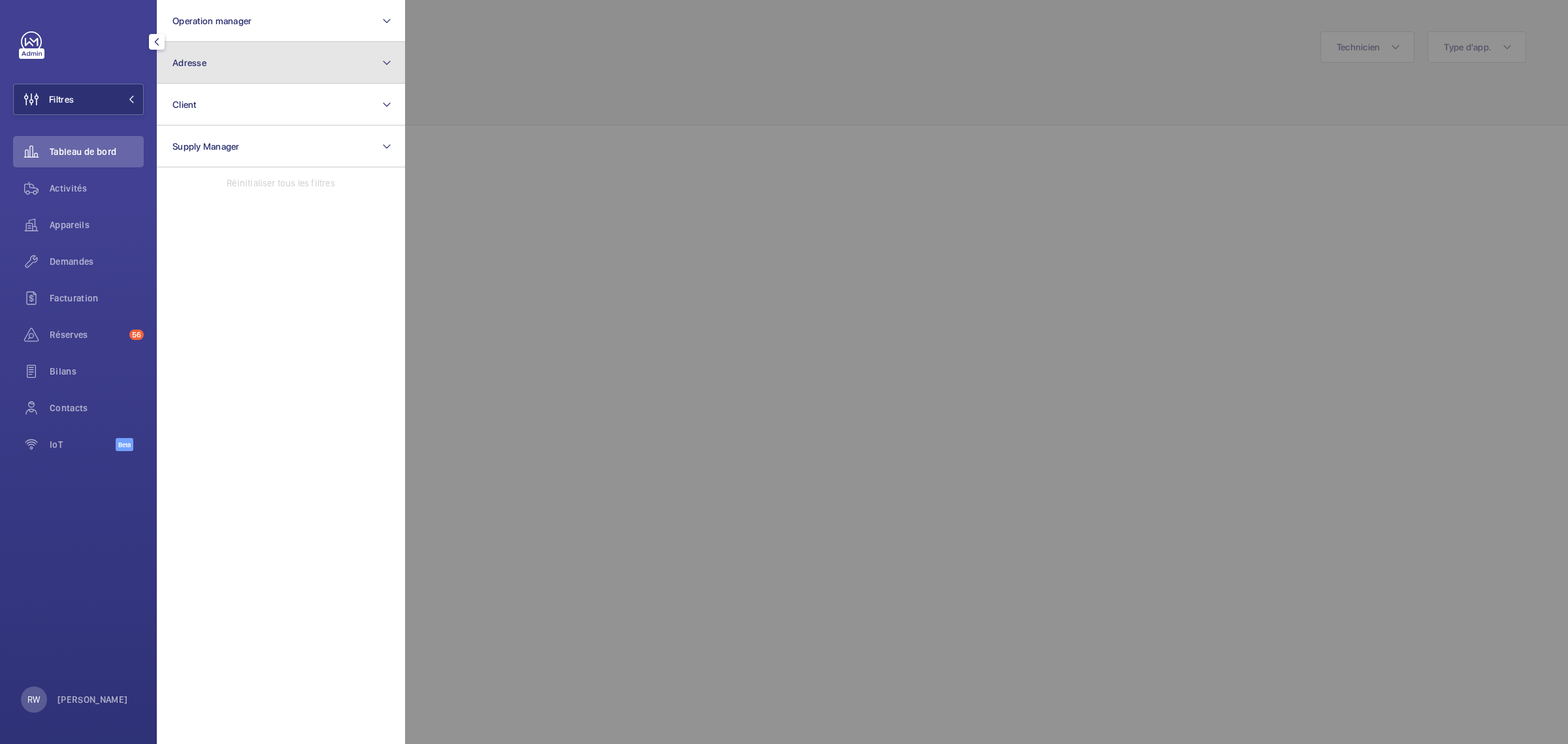
click at [203, 66] on span "Adresse" at bounding box center [189, 62] width 34 height 10
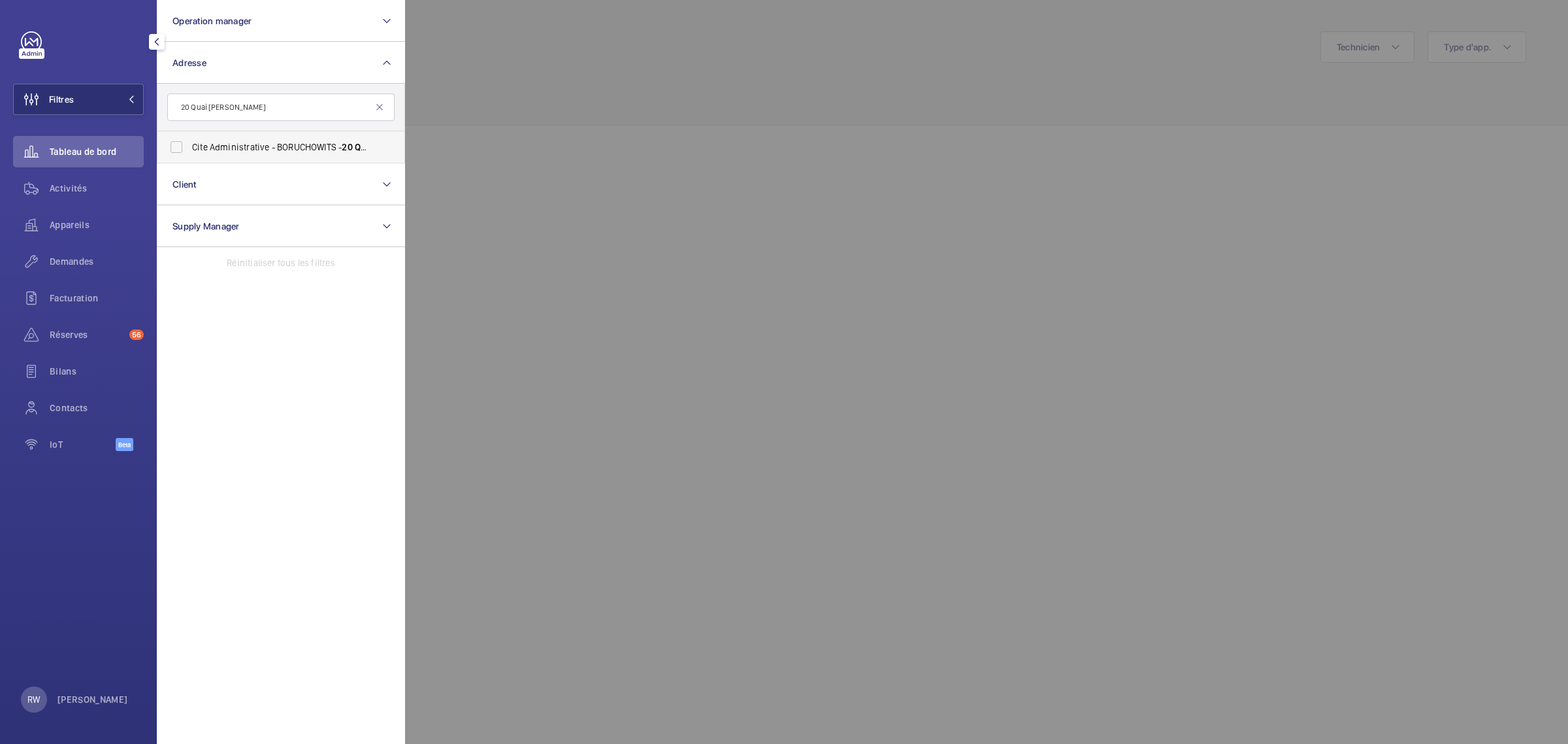
type input "20 Quai [PERSON_NAME]"
click at [164, 139] on label "Cite Administrative - BORUCHOWITS - [STREET_ADDRESS][PERSON_NAME]" at bounding box center [271, 147] width 227 height 32
click at [164, 139] on input "Cite Administrative - BORUCHOWITS - [STREET_ADDRESS][PERSON_NAME]" at bounding box center [176, 147] width 26 height 26
checkbox input "true"
click at [590, 62] on div at bounding box center [1189, 372] width 1568 height 744
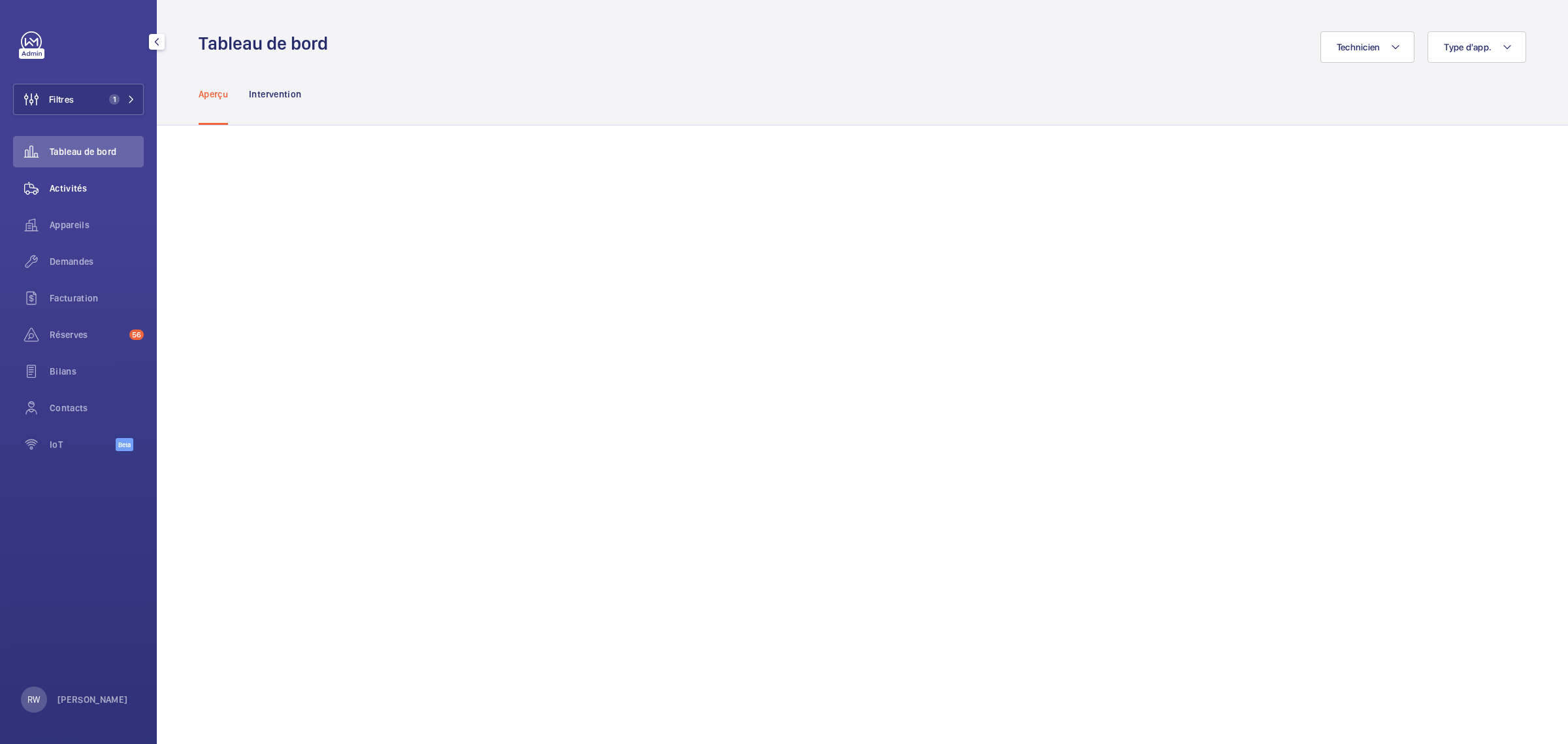
drag, startPoint x: 66, startPoint y: 187, endPoint x: 88, endPoint y: 188, distance: 22.0
click at [66, 187] on span "Activités" at bounding box center [97, 188] width 94 height 13
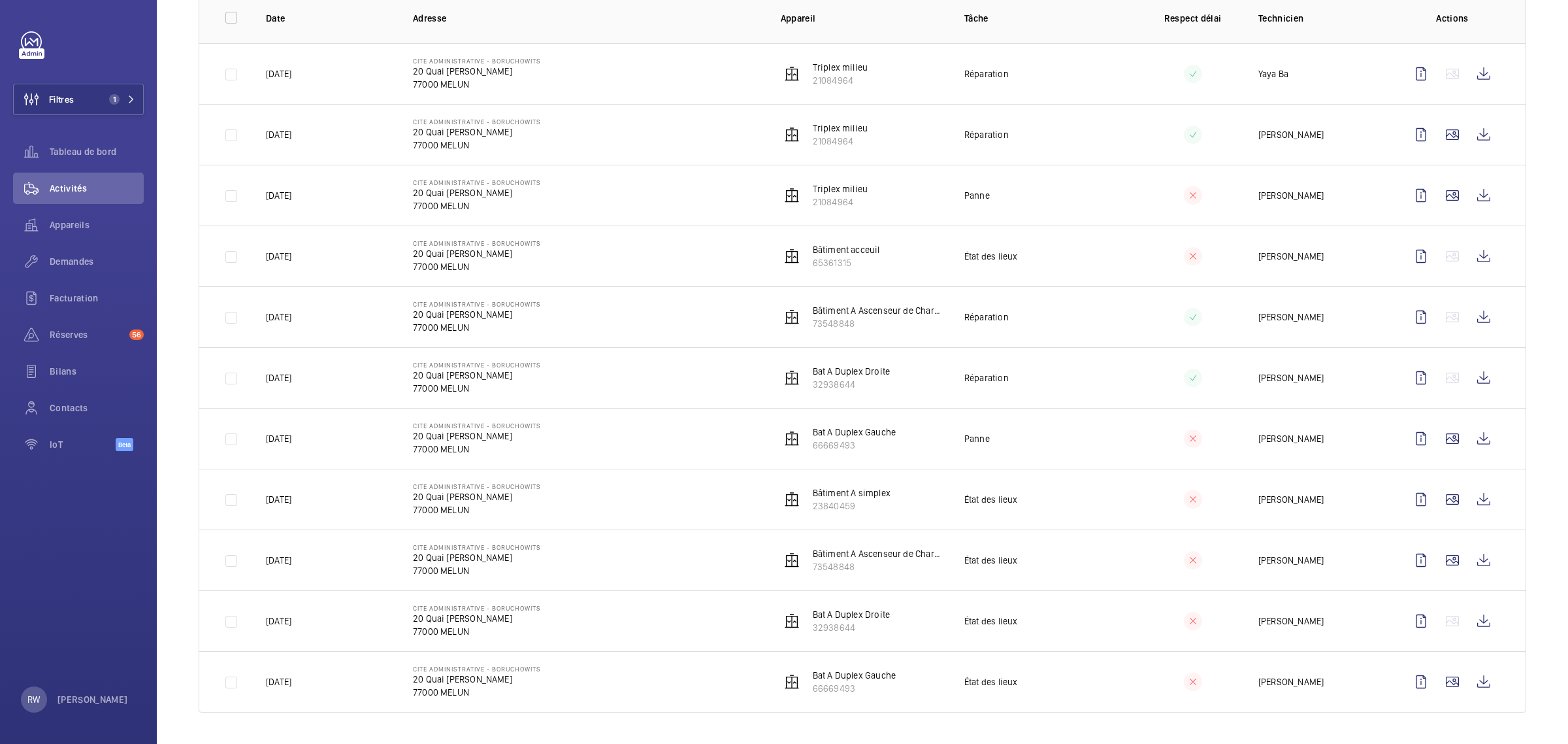
scroll to position [216, 0]
click at [1442, 495] on wm-front-icon-button at bounding box center [1453, 499] width 32 height 32
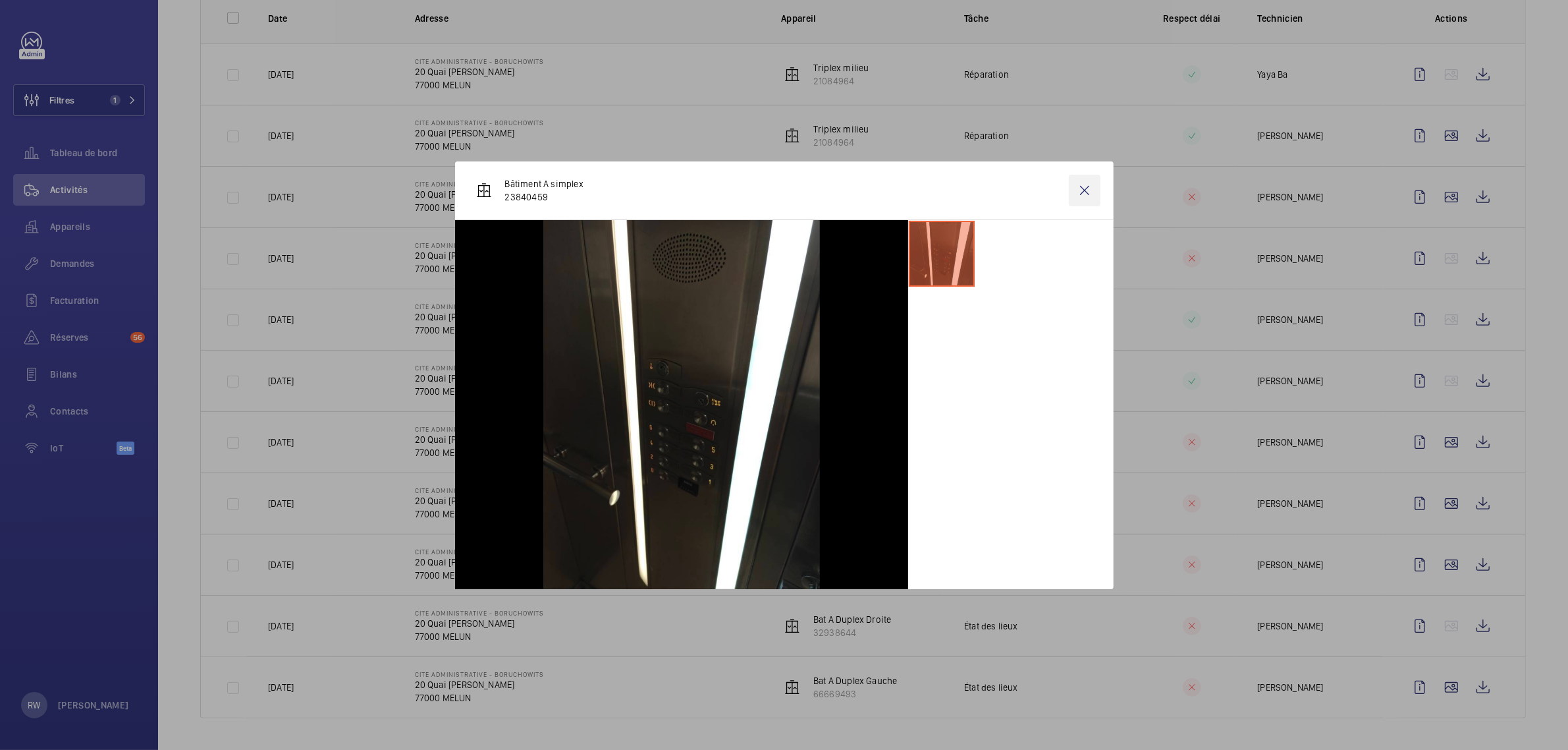
click at [1083, 190] on wm-front-icon-button at bounding box center [1085, 191] width 32 height 32
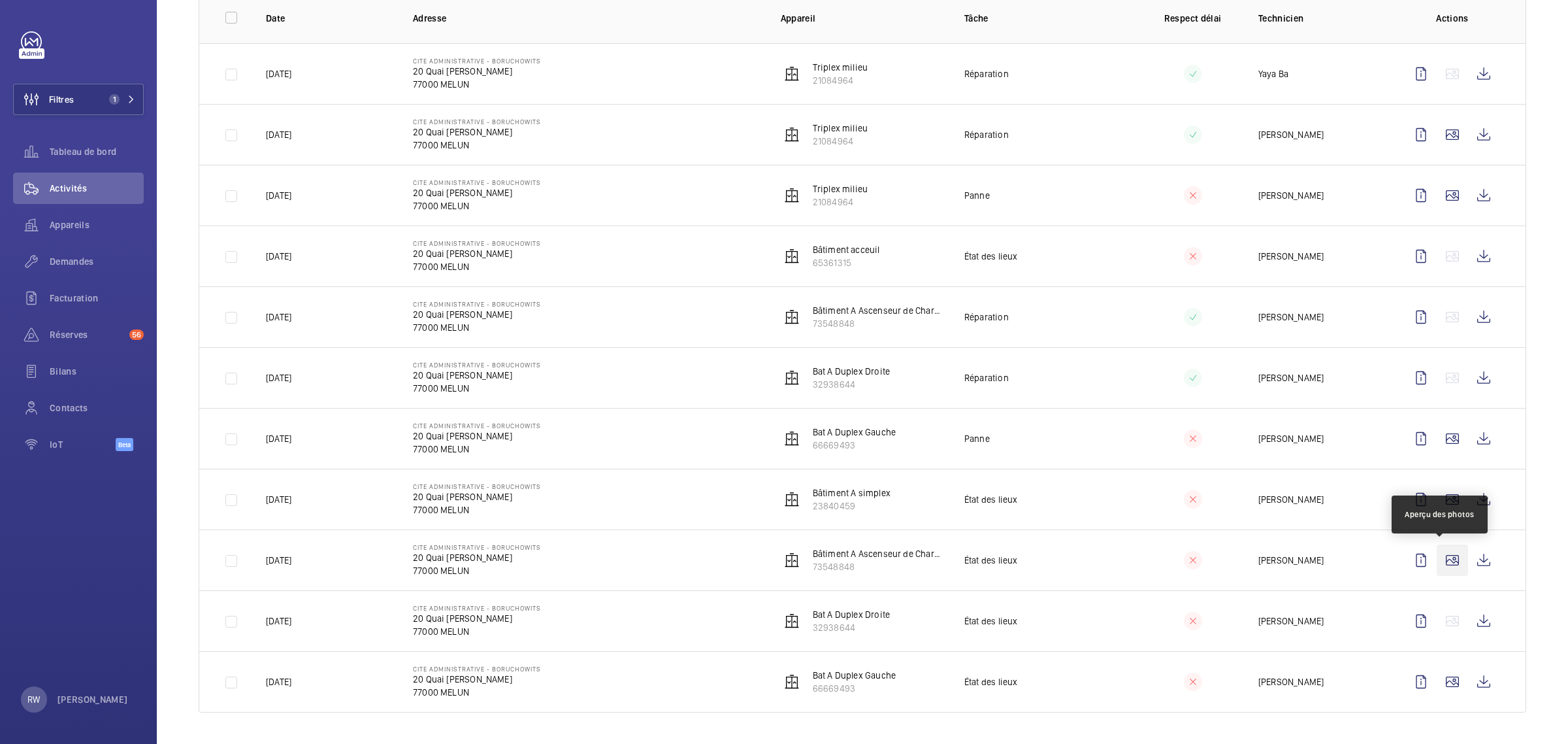
click at [1444, 559] on wm-front-icon-button at bounding box center [1453, 561] width 32 height 32
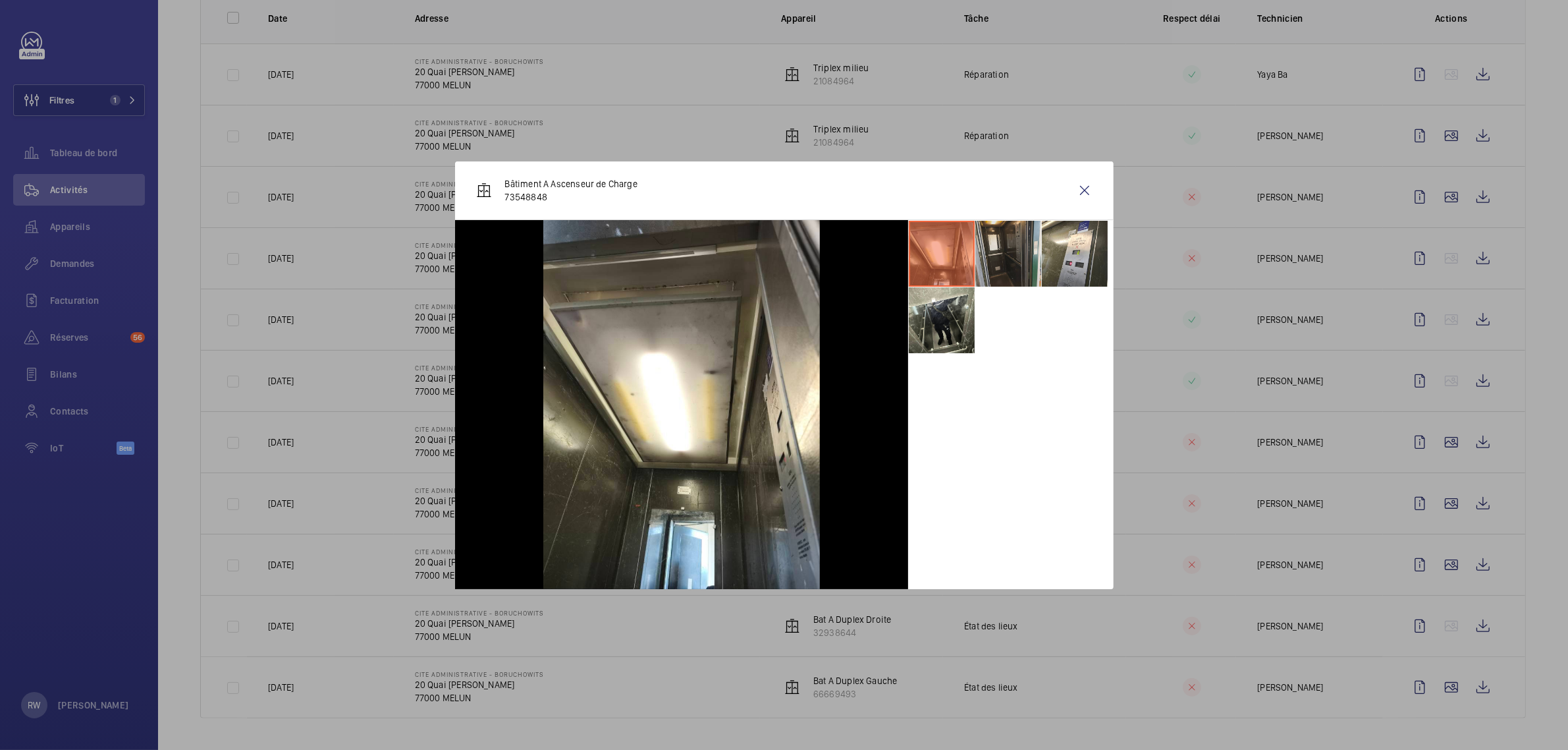
click at [1011, 257] on li at bounding box center [1008, 254] width 66 height 66
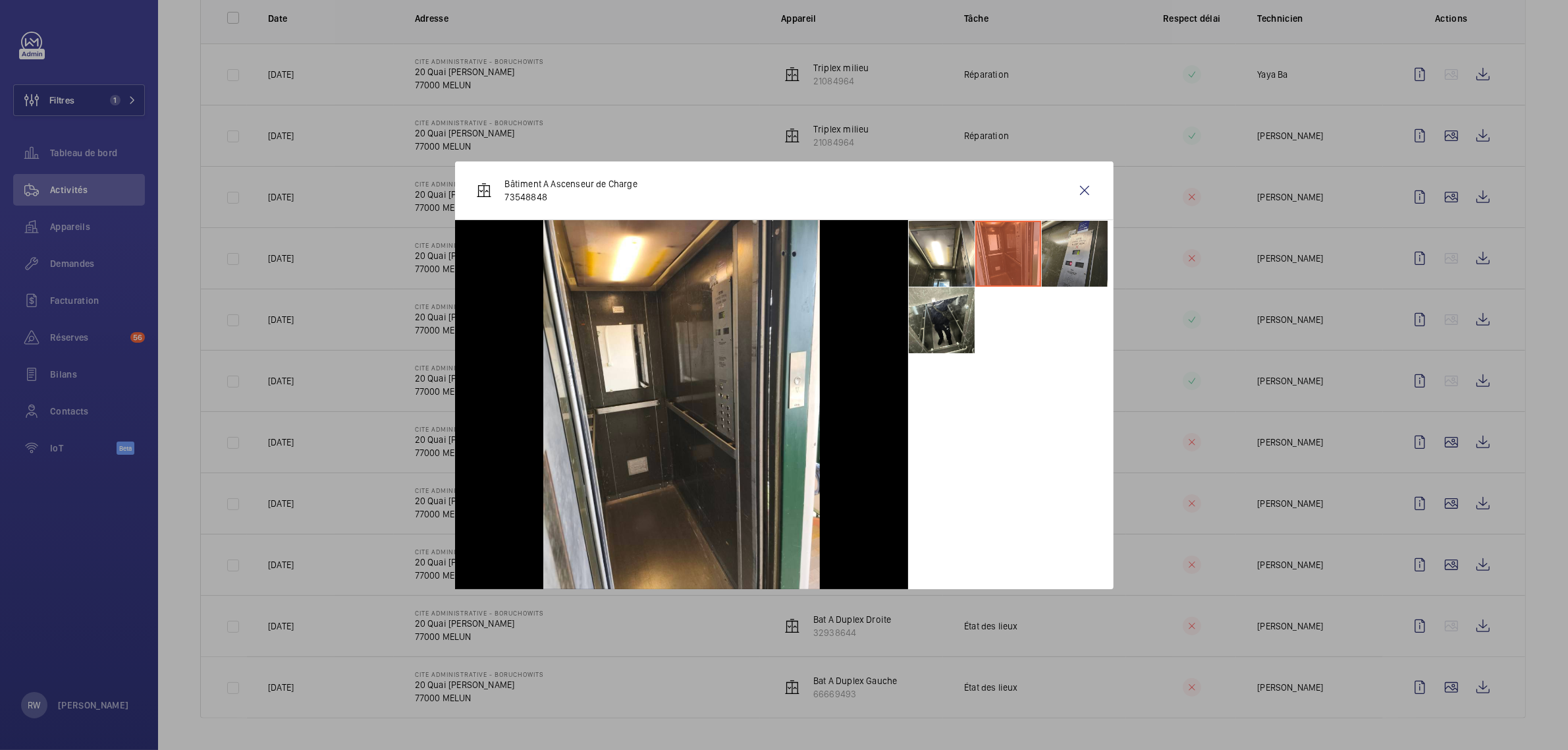
click at [1075, 251] on li at bounding box center [1074, 254] width 66 height 66
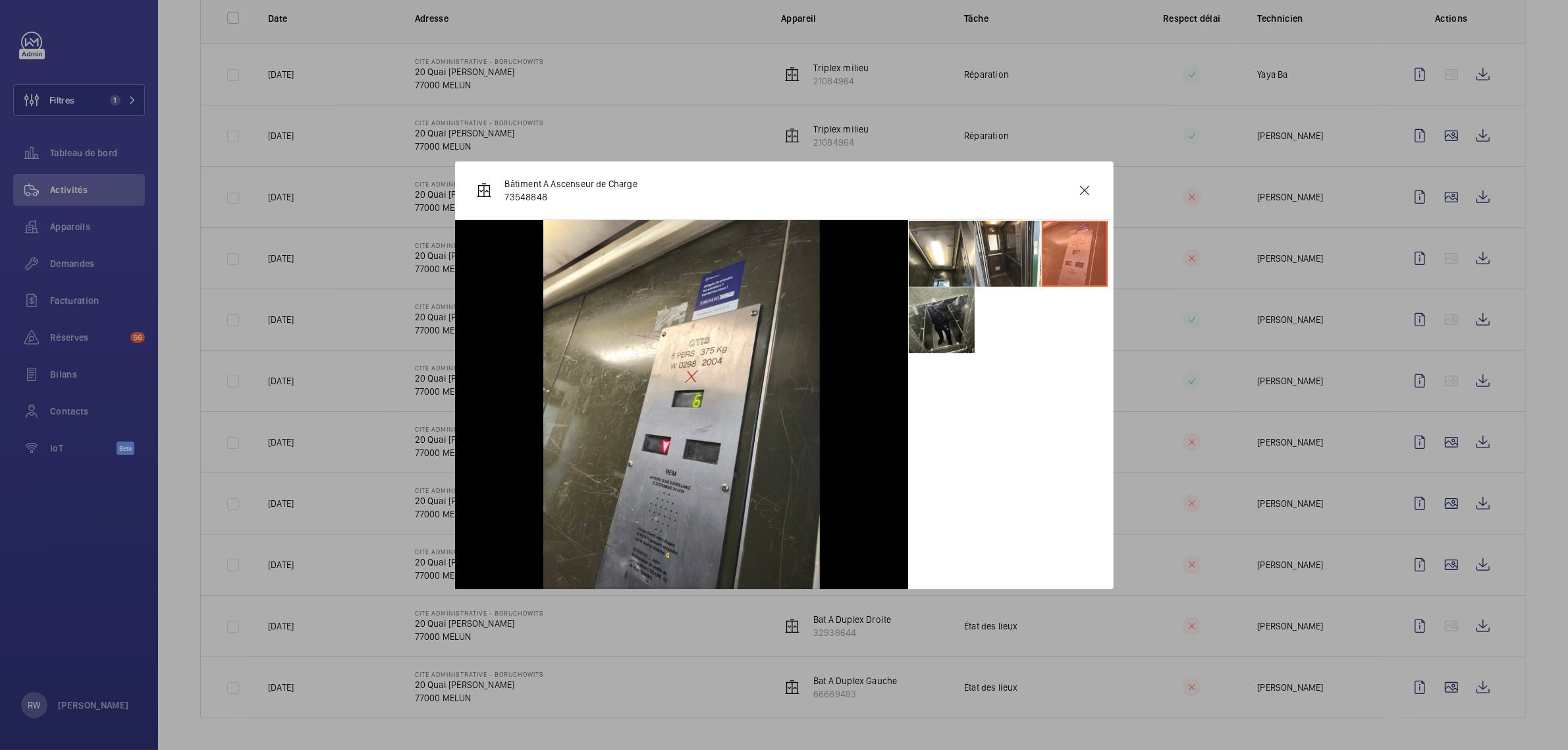
click at [946, 335] on li at bounding box center [942, 320] width 66 height 66
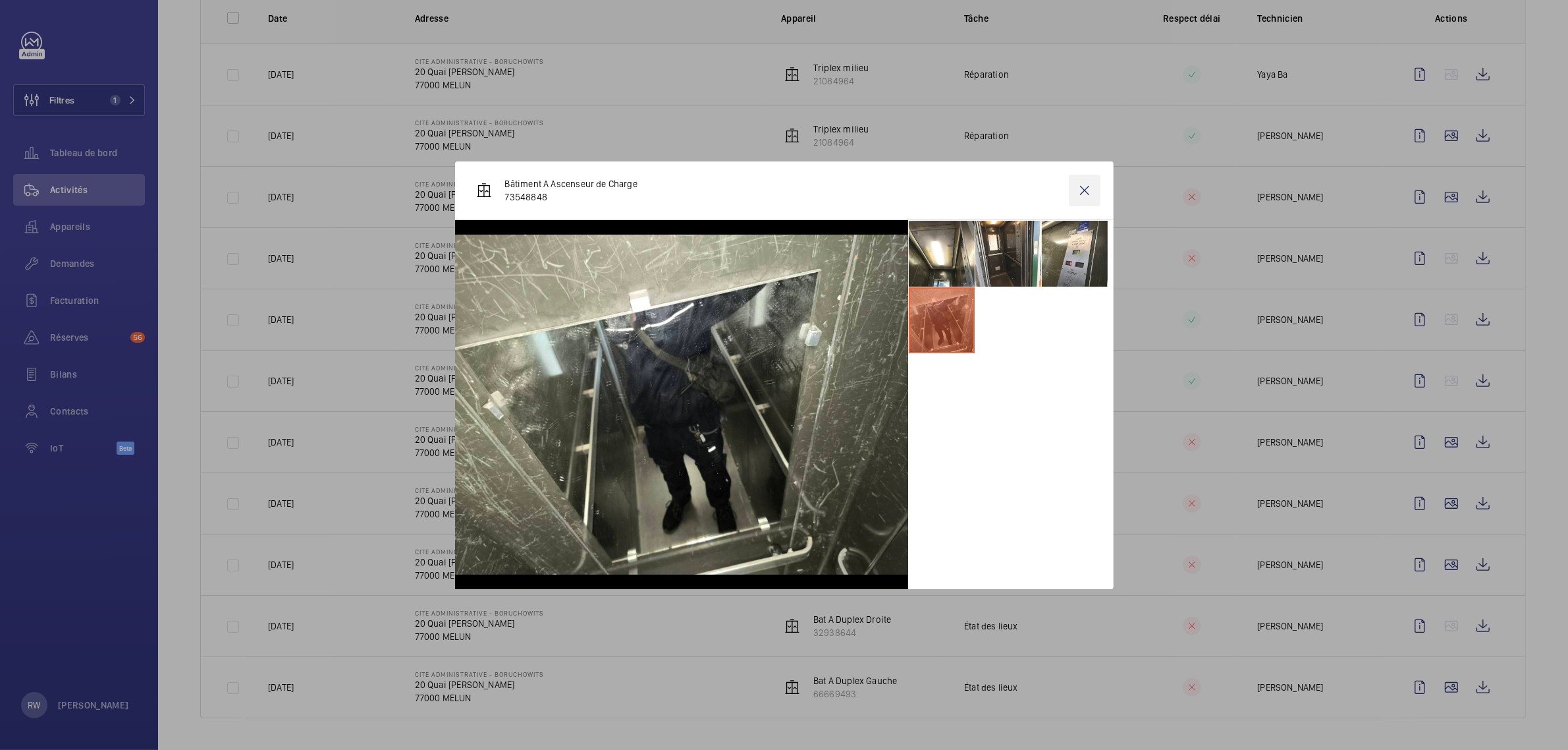
click at [1084, 189] on wm-front-icon-button at bounding box center [1085, 191] width 32 height 32
